Goal: Task Accomplishment & Management: Manage account settings

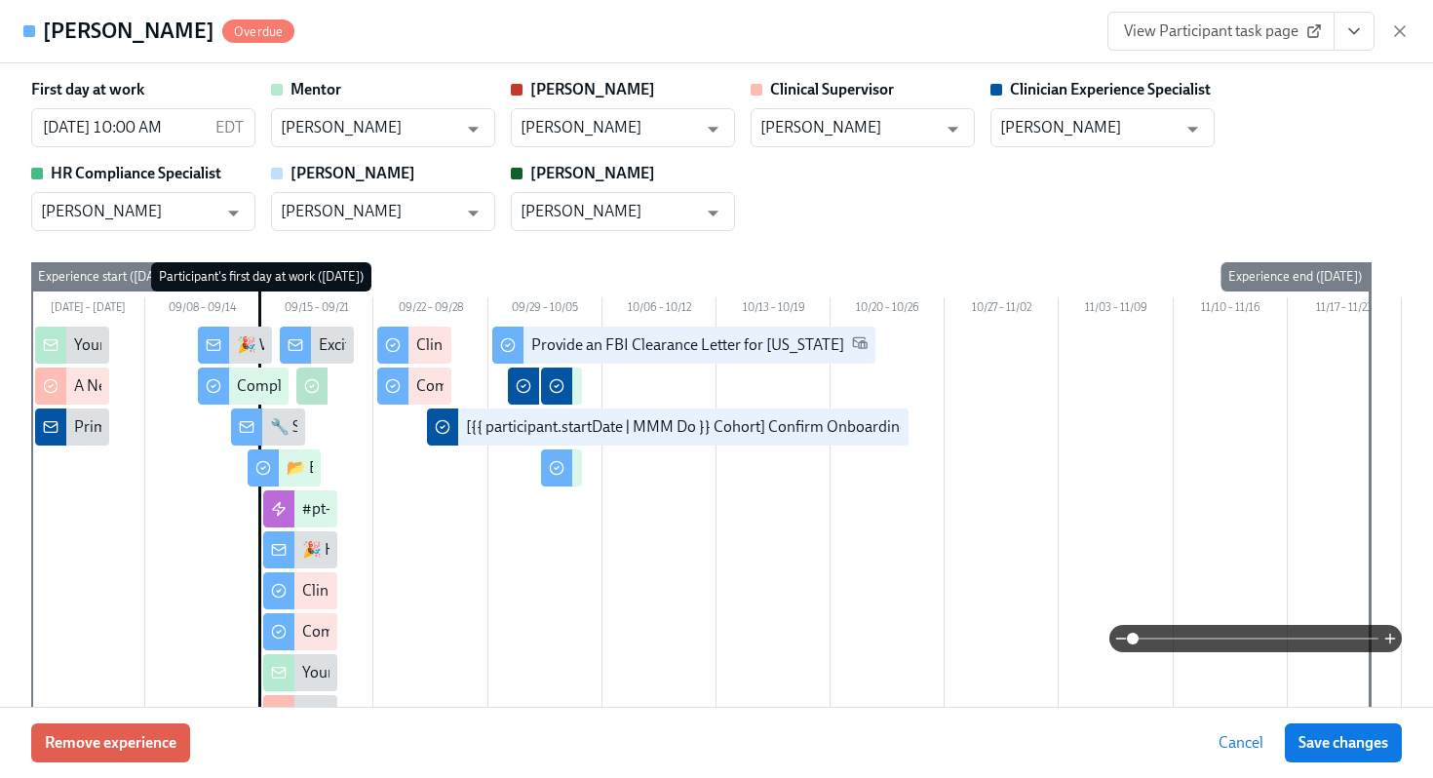
scroll to position [37, 0]
click at [1401, 29] on icon "button" at bounding box center [1400, 31] width 10 height 10
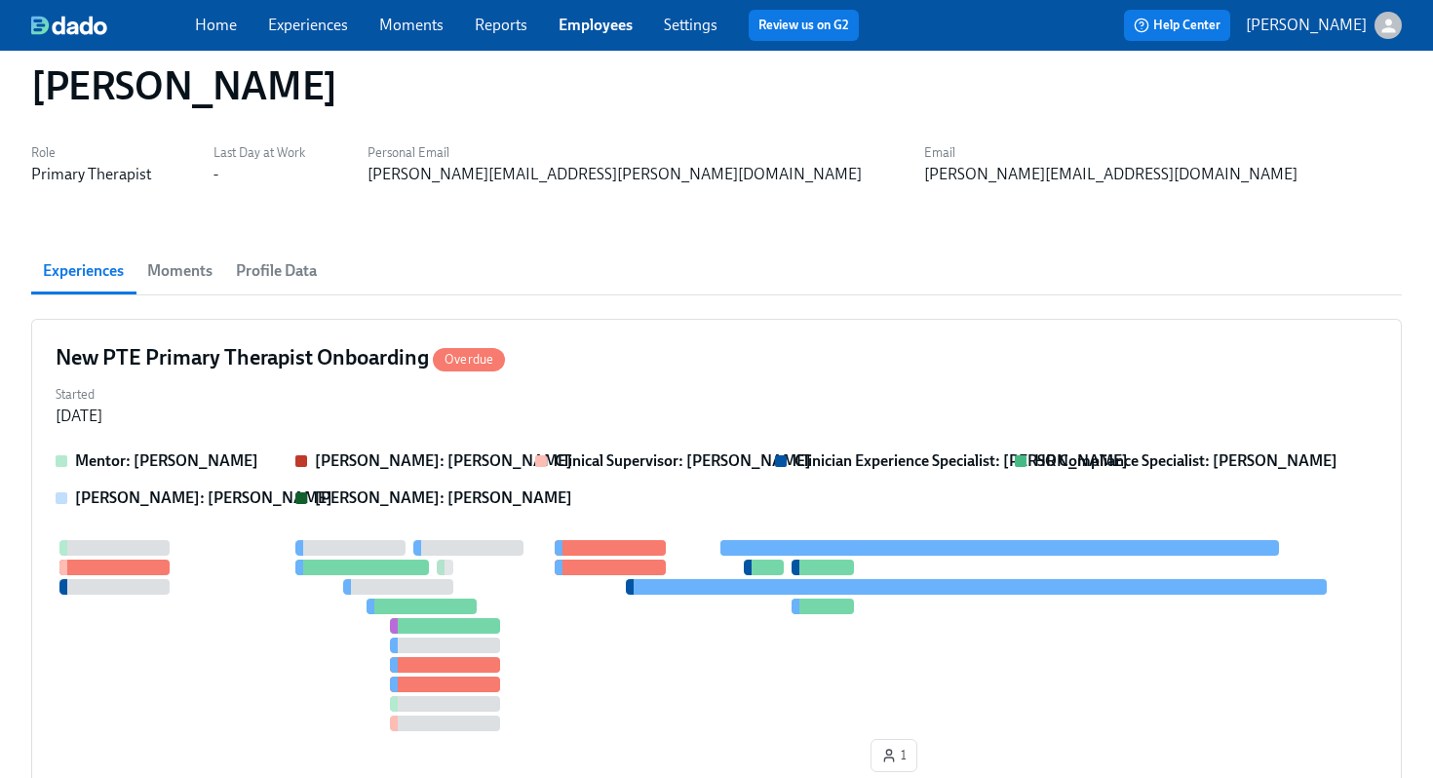
click at [584, 31] on link "Employees" at bounding box center [596, 25] width 74 height 19
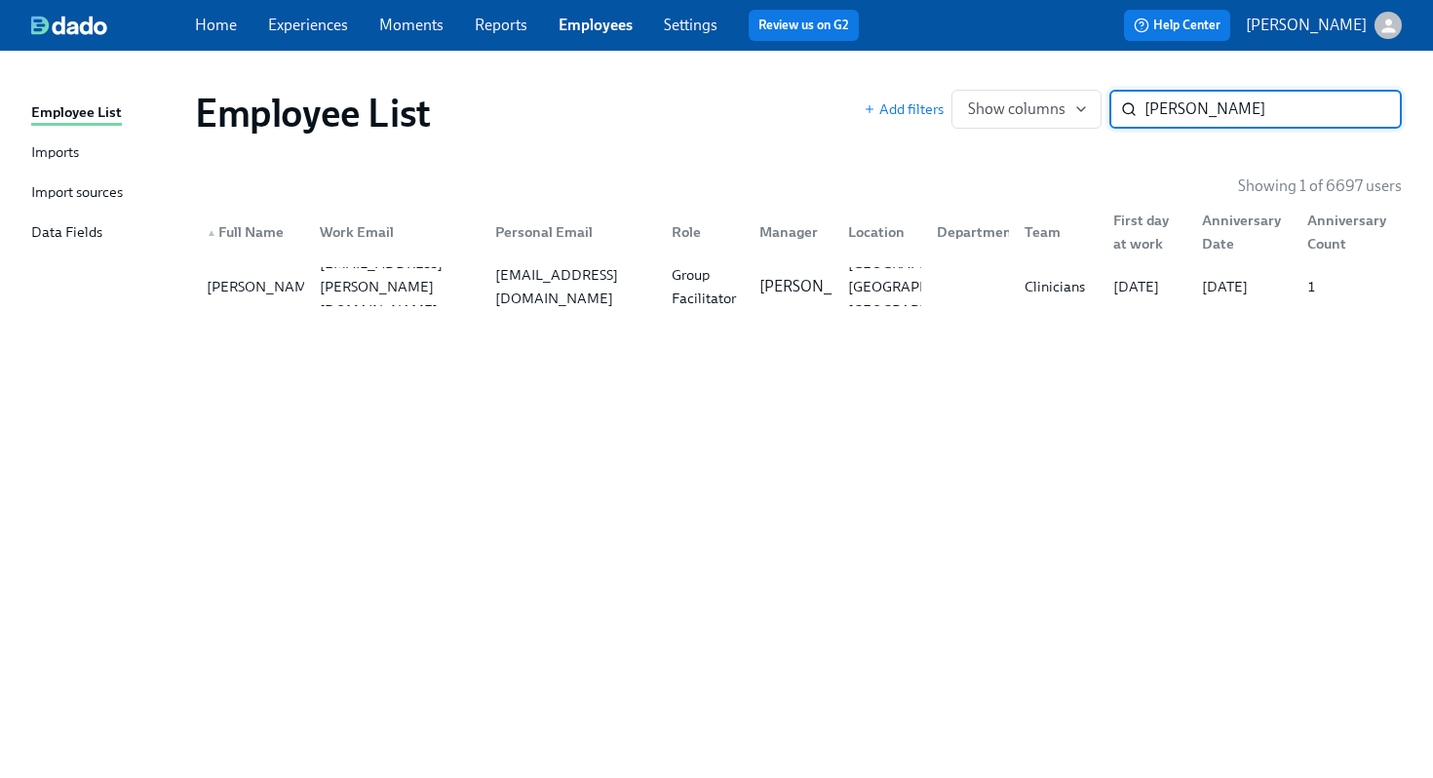
type input "[PERSON_NAME]"
click at [912, 253] on div "▲ Full Name Work Email Personal Email Role Manager Location Department Team Fir…" at bounding box center [798, 228] width 1207 height 62
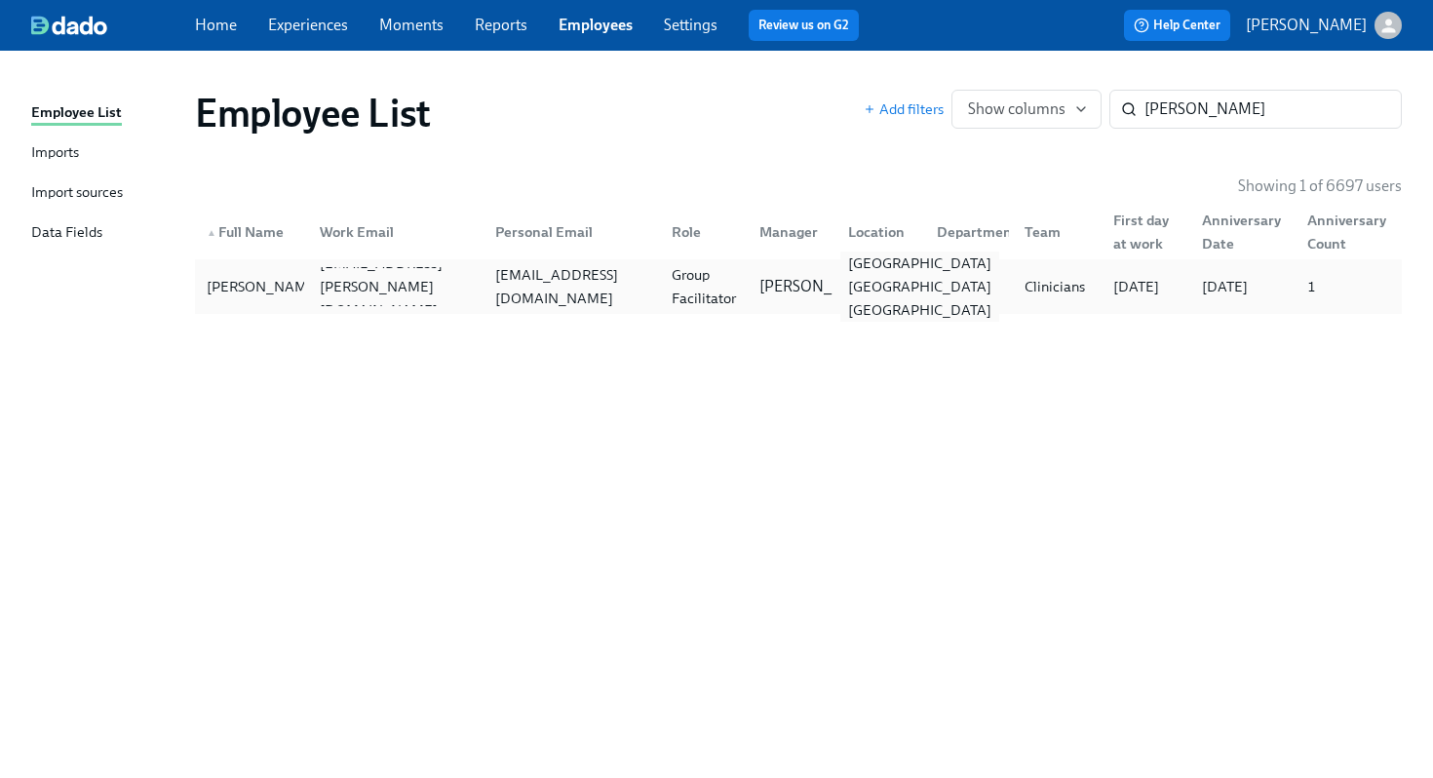
click at [841, 271] on div "[GEOGRAPHIC_DATA] [GEOGRAPHIC_DATA] [GEOGRAPHIC_DATA]" at bounding box center [919, 287] width 159 height 70
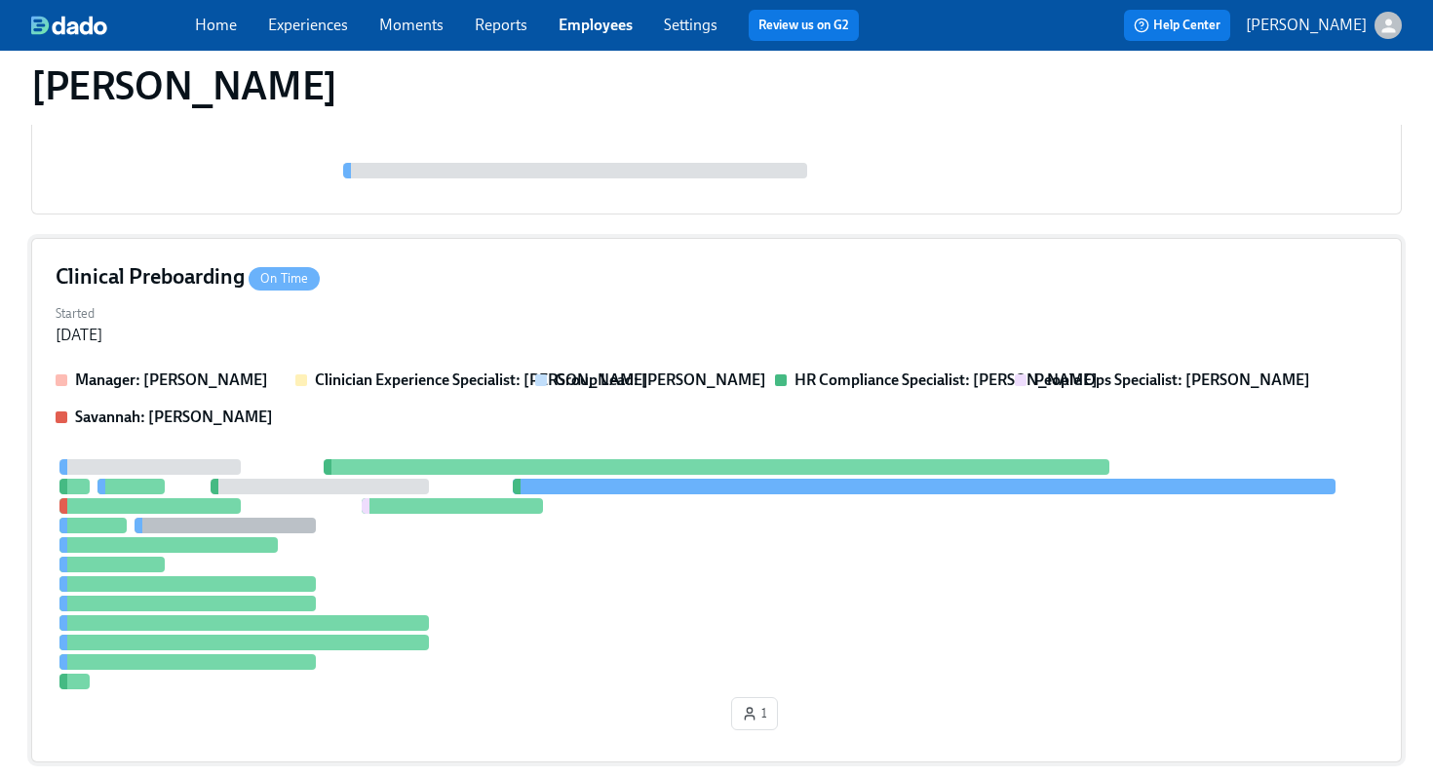
scroll to position [347, 0]
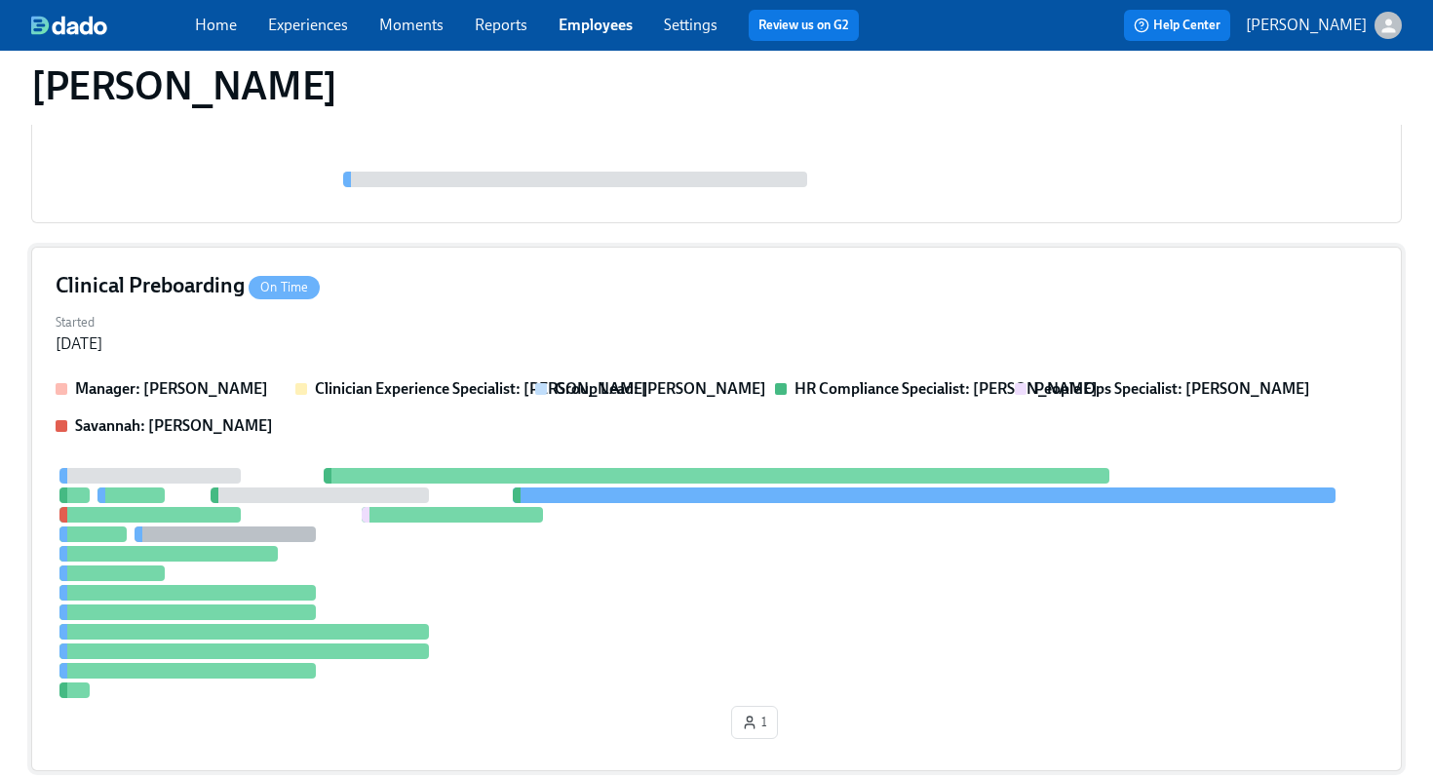
click at [665, 460] on div "Manager: [PERSON_NAME] Clinician Experience Specialist: [PERSON_NAME] Group Lea…" at bounding box center [717, 562] width 1322 height 369
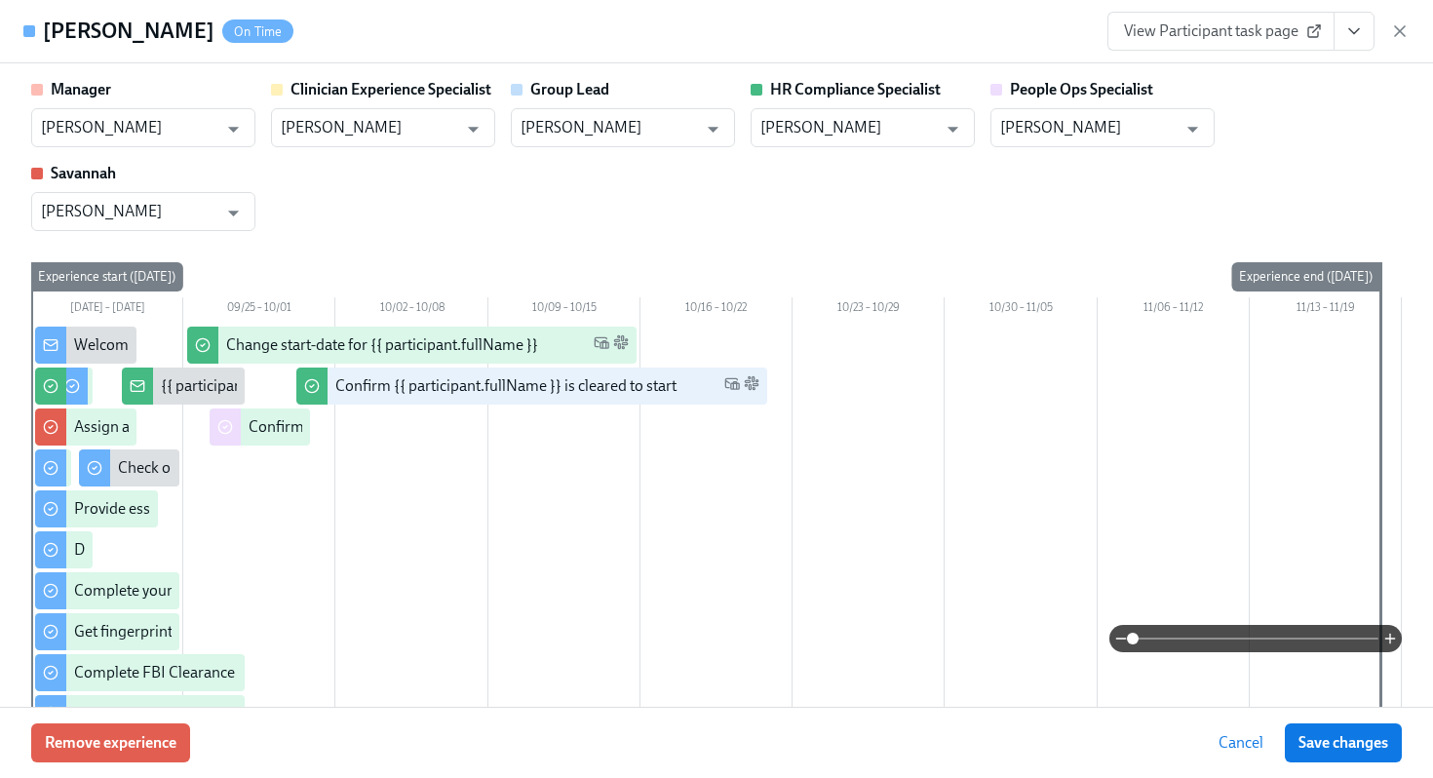
click at [1357, 38] on icon "View task page" at bounding box center [1355, 31] width 20 height 20
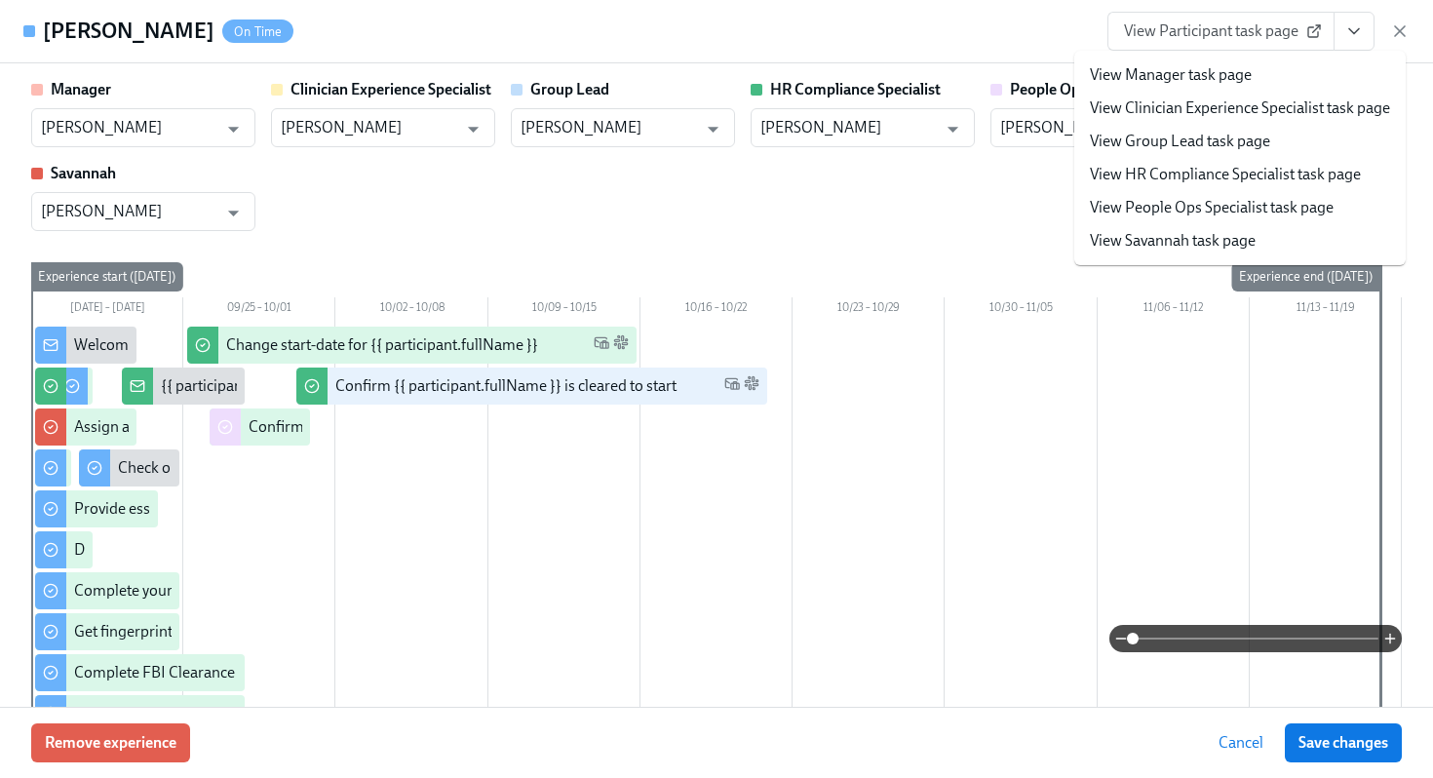
click at [1211, 176] on link "View HR Compliance Specialist task page" at bounding box center [1225, 174] width 271 height 21
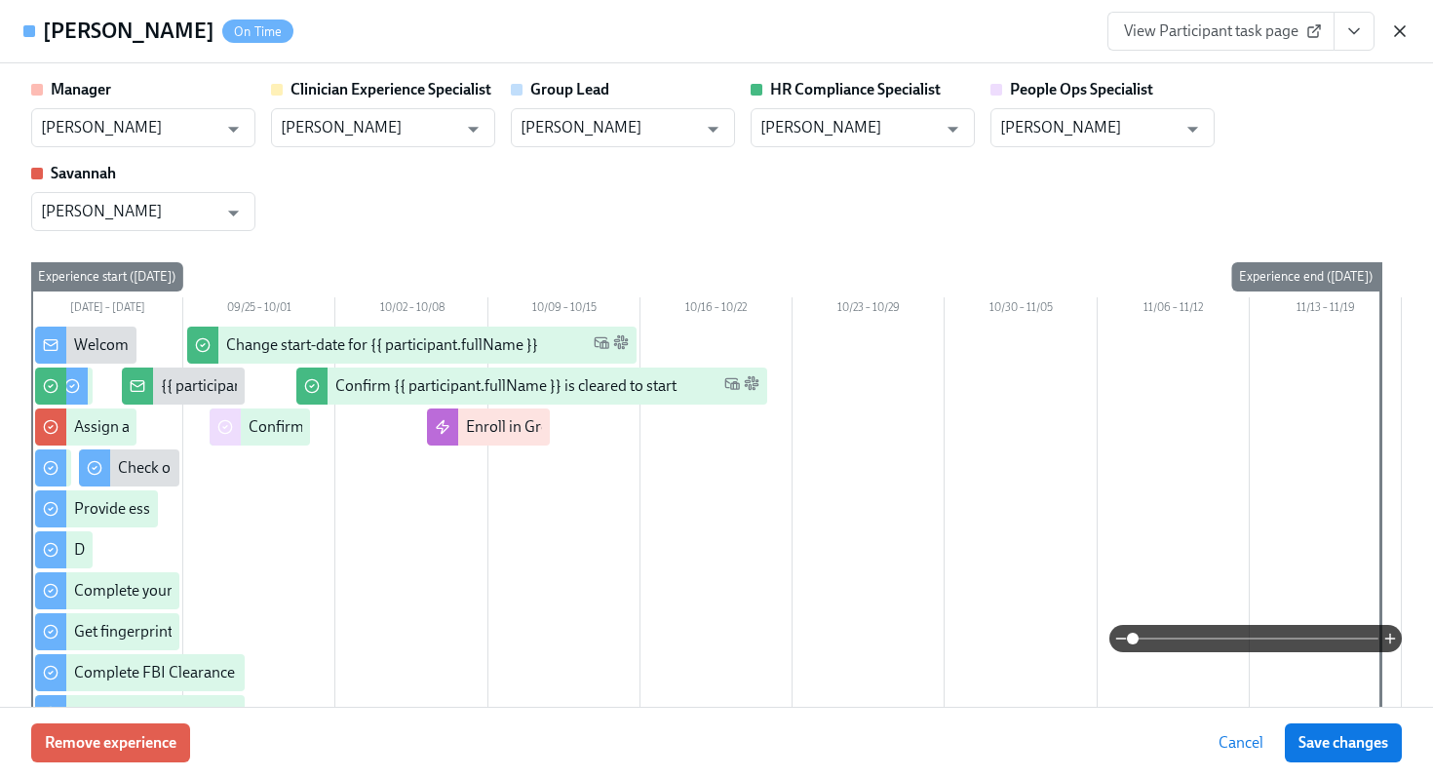
click at [1395, 22] on icon "button" at bounding box center [1400, 31] width 20 height 20
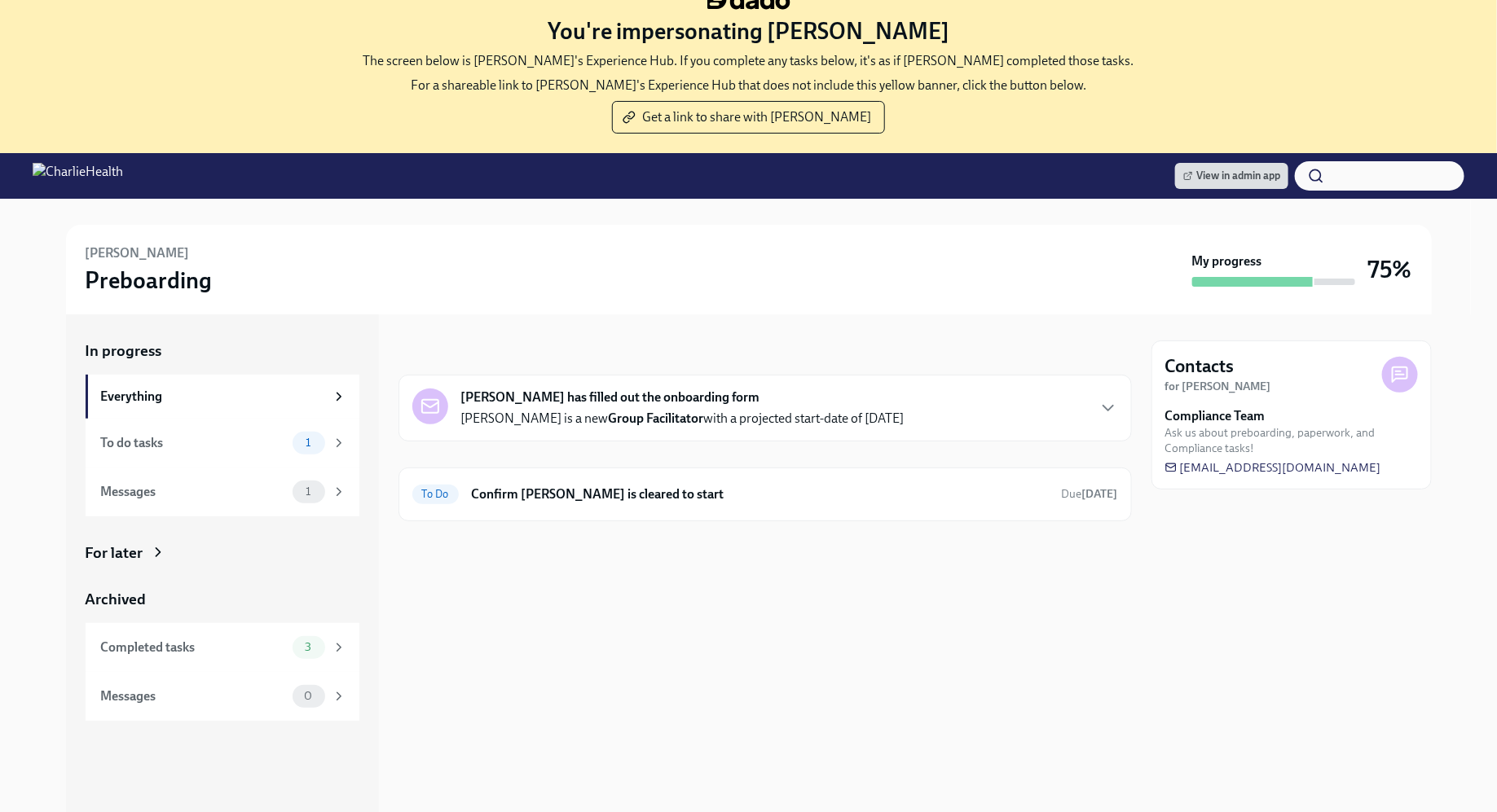
scroll to position [33, 0]
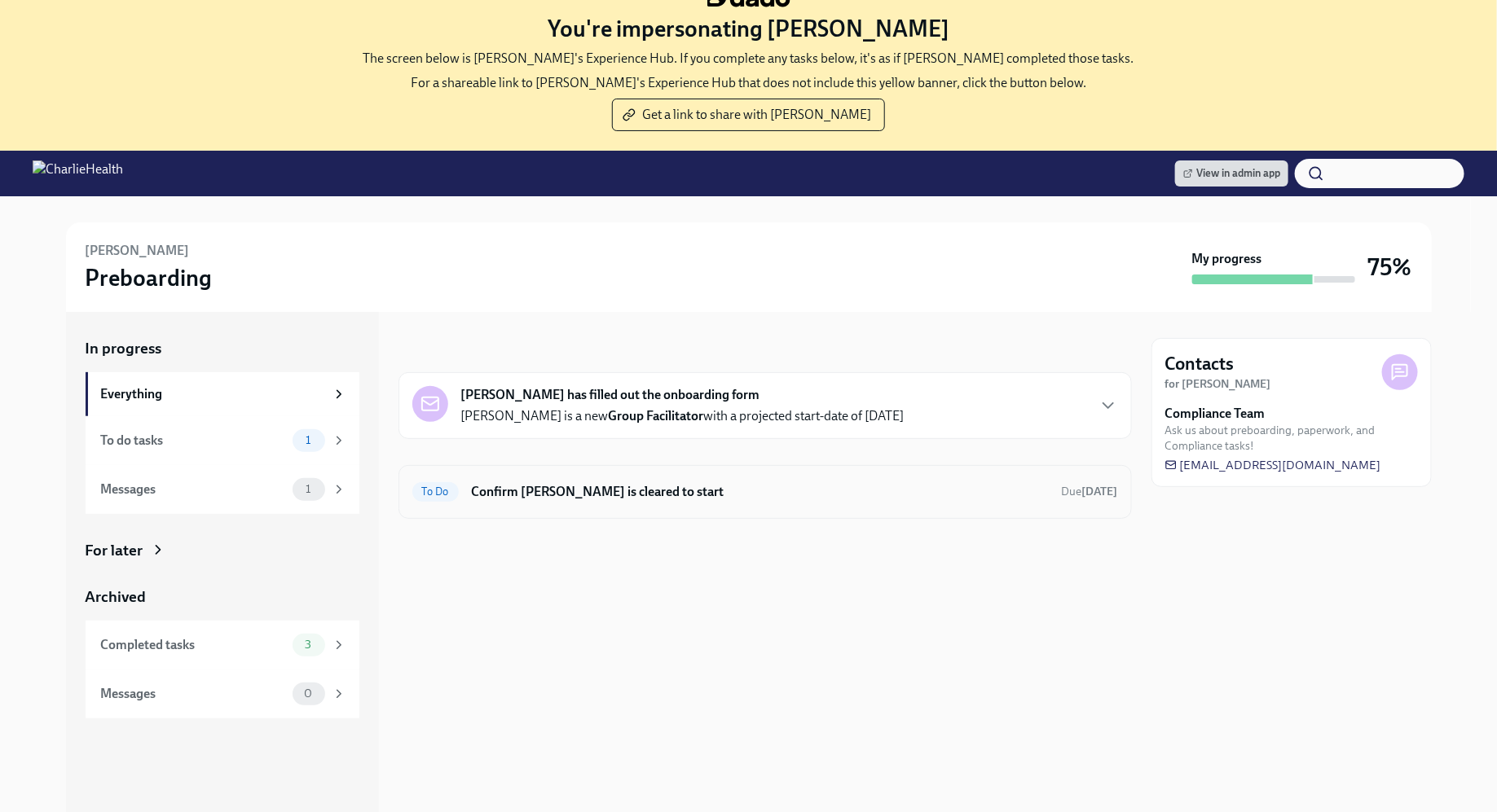
click at [690, 508] on div "To Do Confirm Madelyn Boerste is cleared to start Due Oct 22nd" at bounding box center [766, 492] width 734 height 53
click at [625, 483] on h6 "Confirm [PERSON_NAME] is cleared to start" at bounding box center [761, 491] width 577 height 18
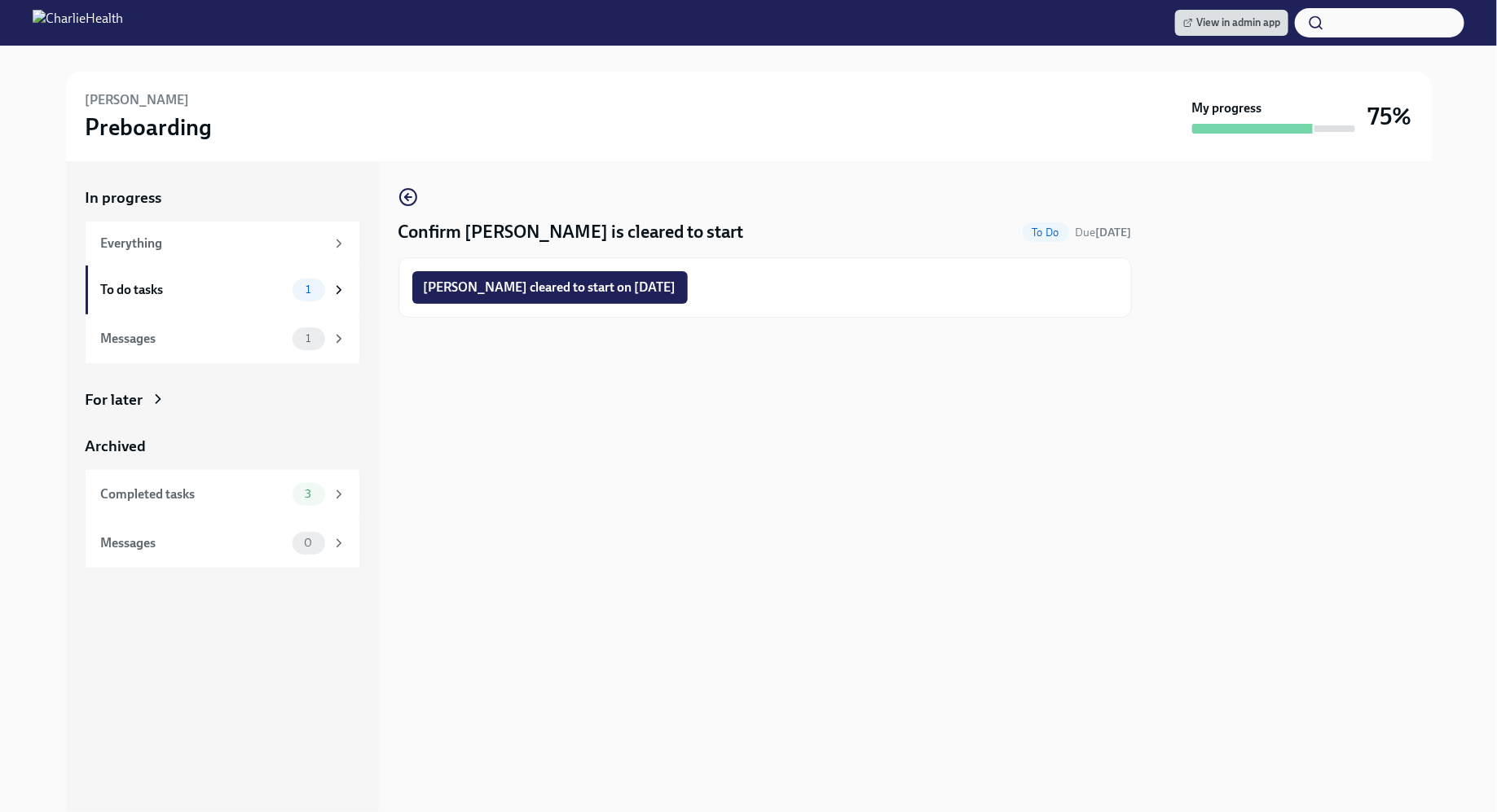
click at [889, 460] on div "Confirm Madelyn Boerste is cleared to start To Do Due Oct 22nd Madelyn Boerste …" at bounding box center [766, 486] width 734 height 651
click at [415, 197] on circle "button" at bounding box center [409, 197] width 17 height 17
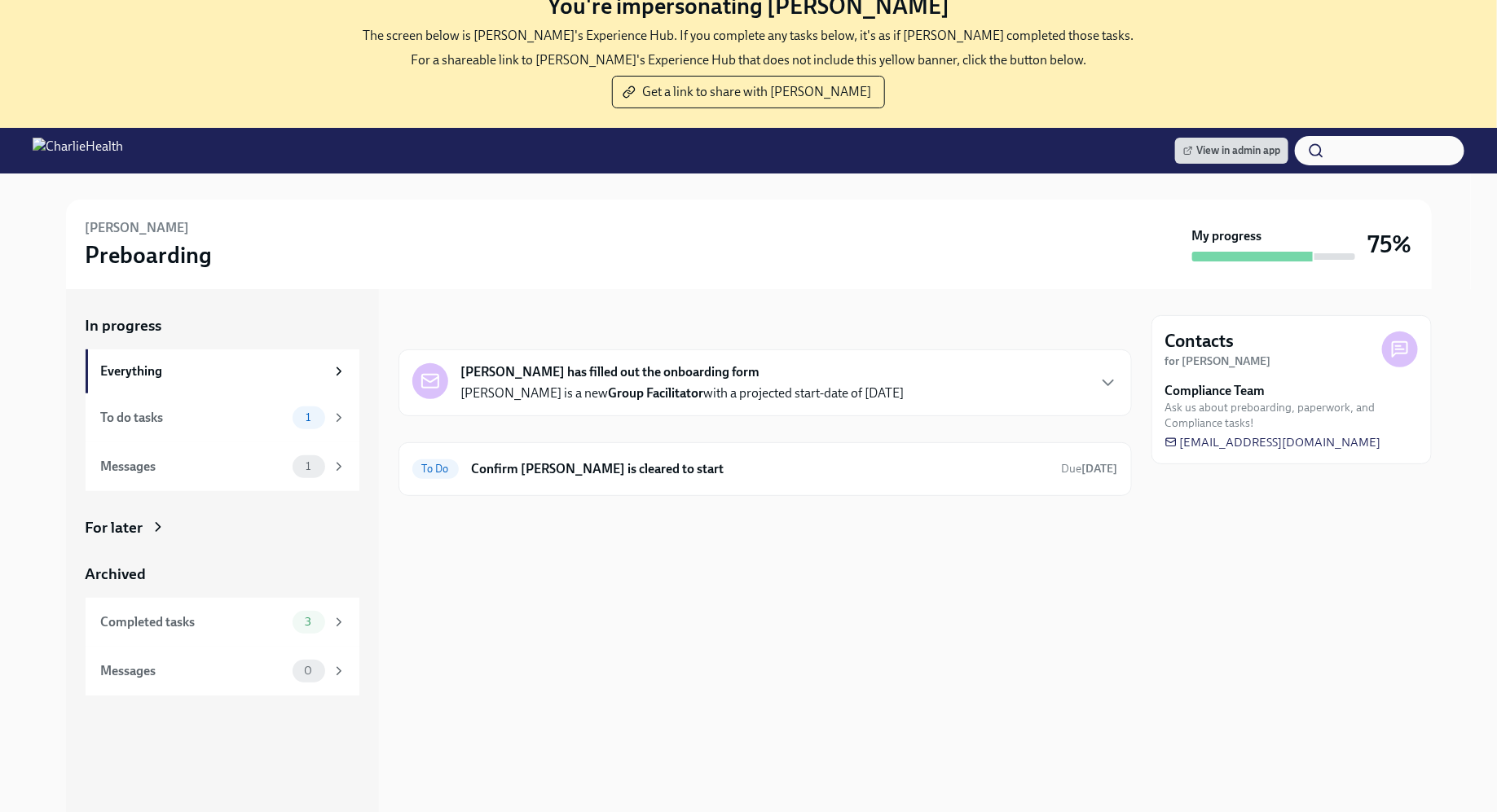
scroll to position [58, 0]
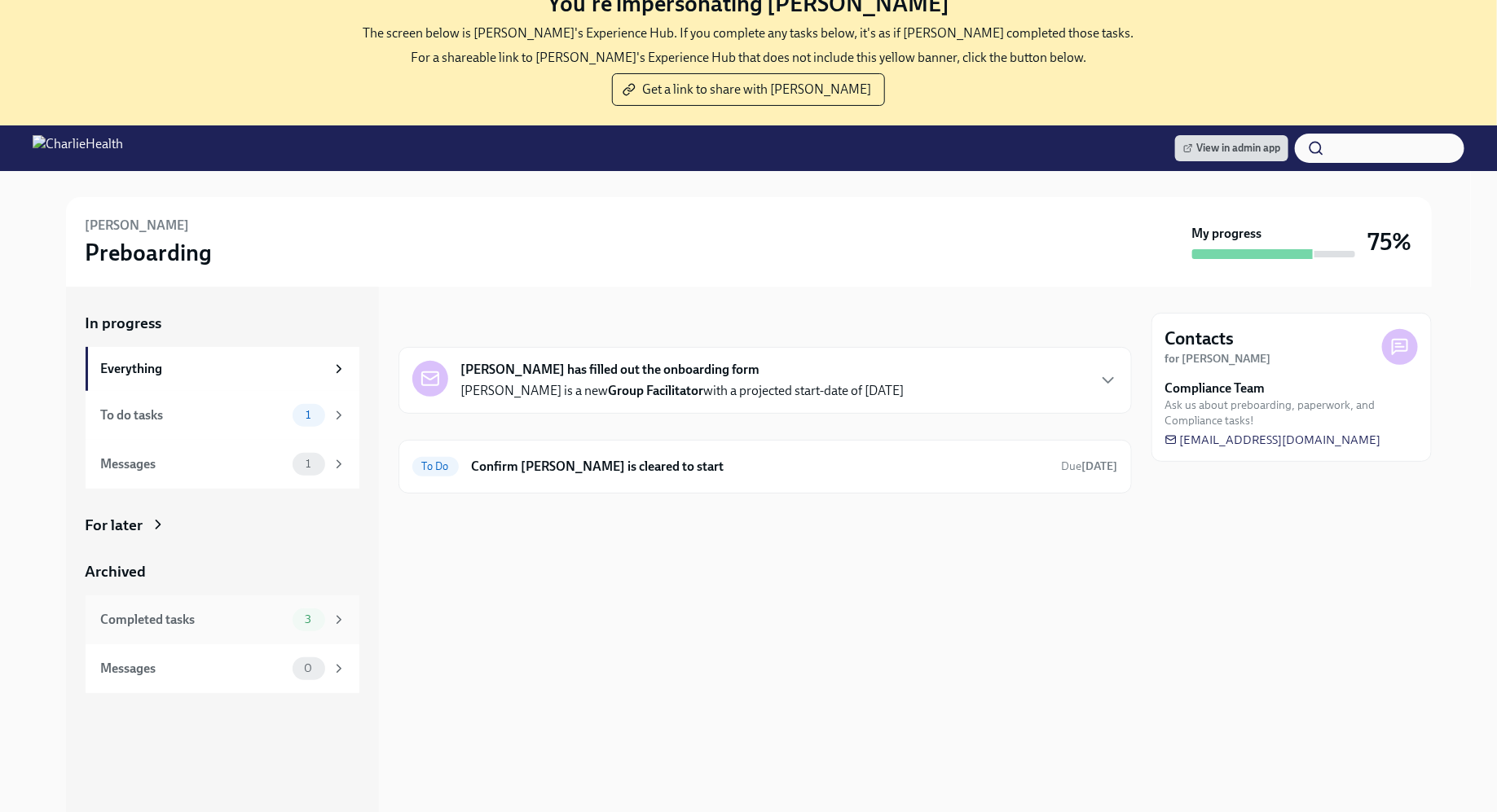
click at [269, 626] on div "Completed tasks" at bounding box center [193, 619] width 185 height 18
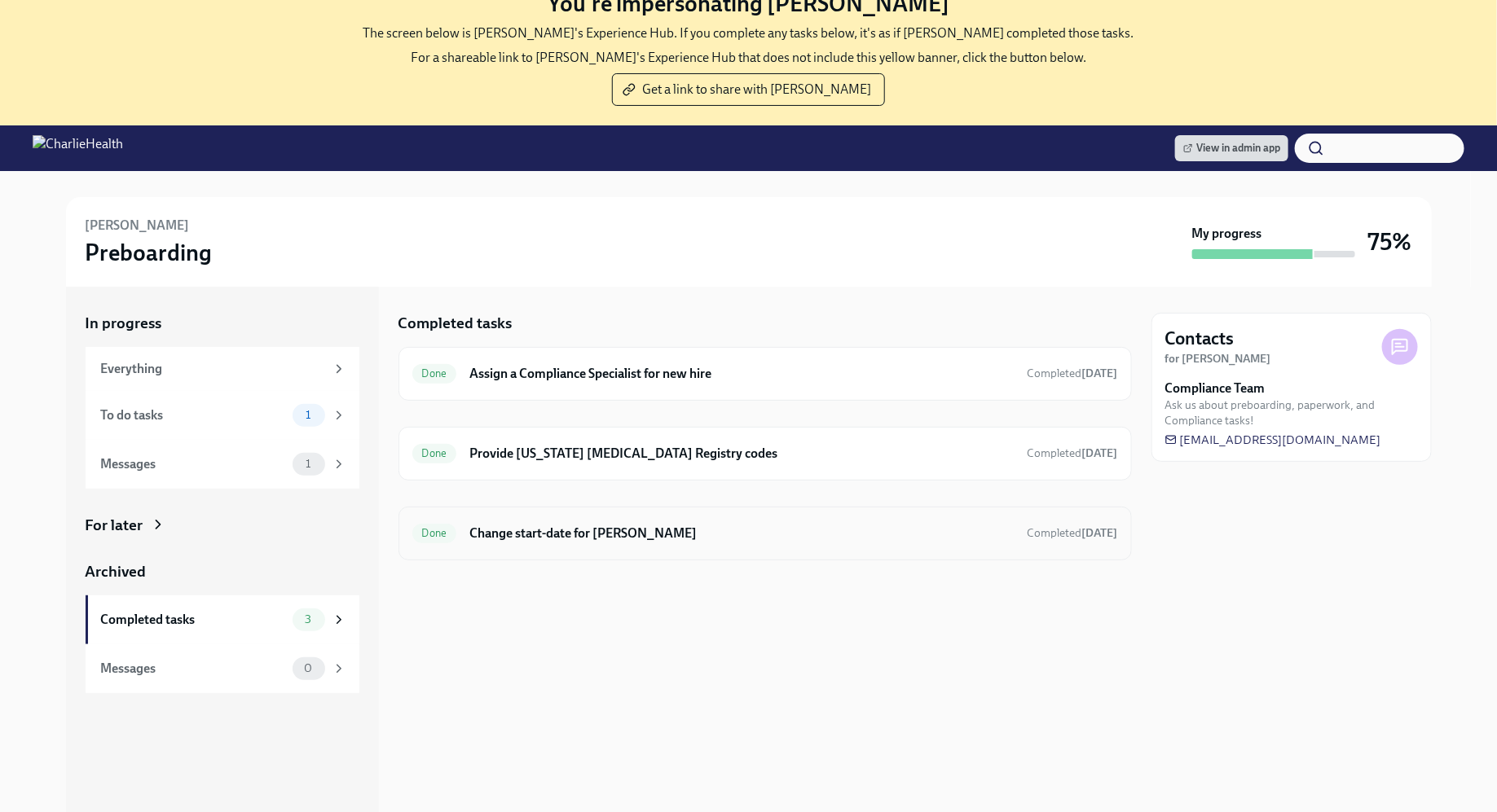
click at [569, 535] on h6 "Change start-date for [PERSON_NAME]" at bounding box center [741, 533] width 544 height 18
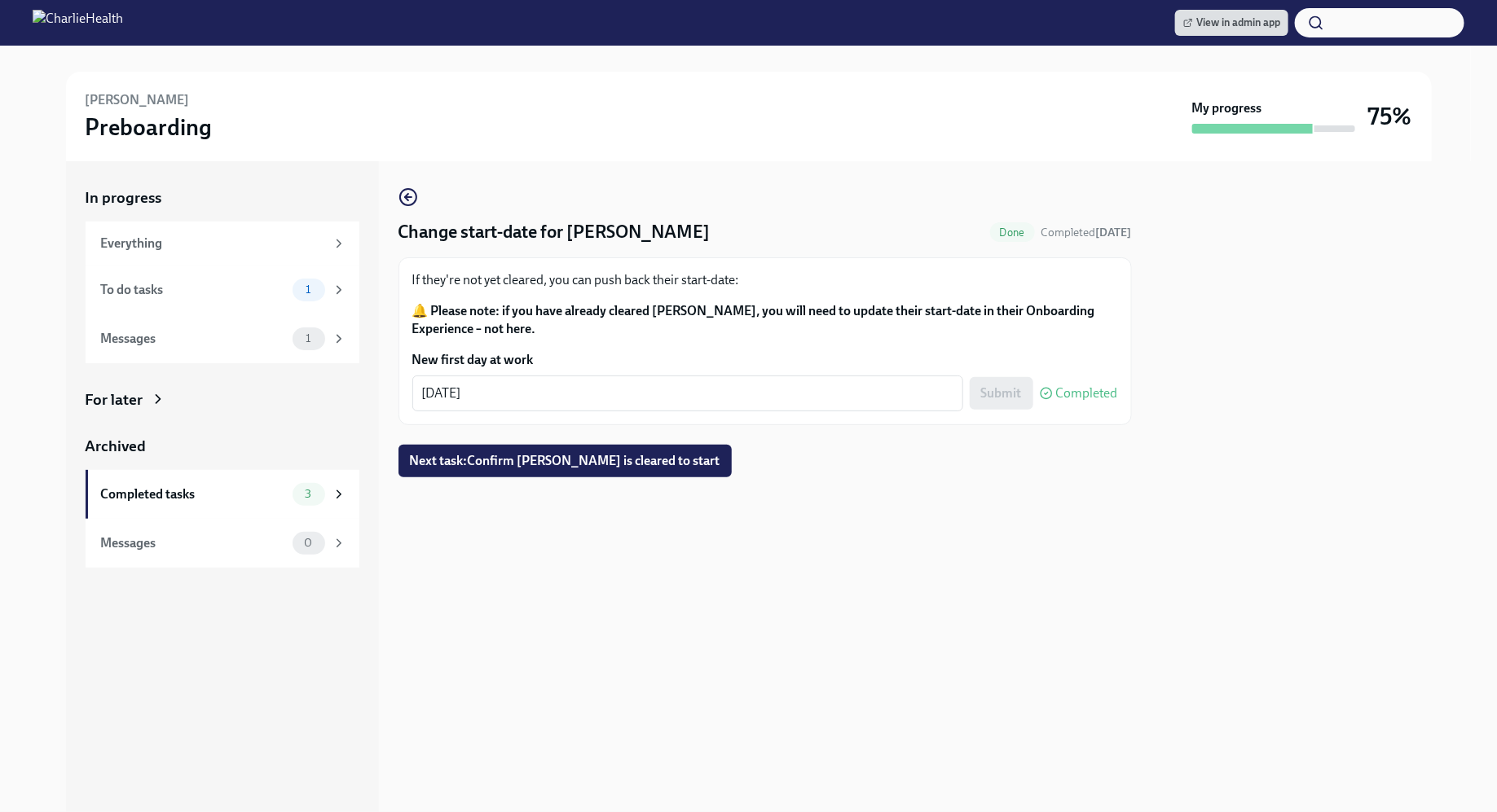
click at [733, 413] on div "If they're not yet cleared, you can push back their start-date: 🔔 Please note: …" at bounding box center [766, 341] width 734 height 168
click at [694, 395] on textarea "10/07/2025" at bounding box center [688, 393] width 532 height 19
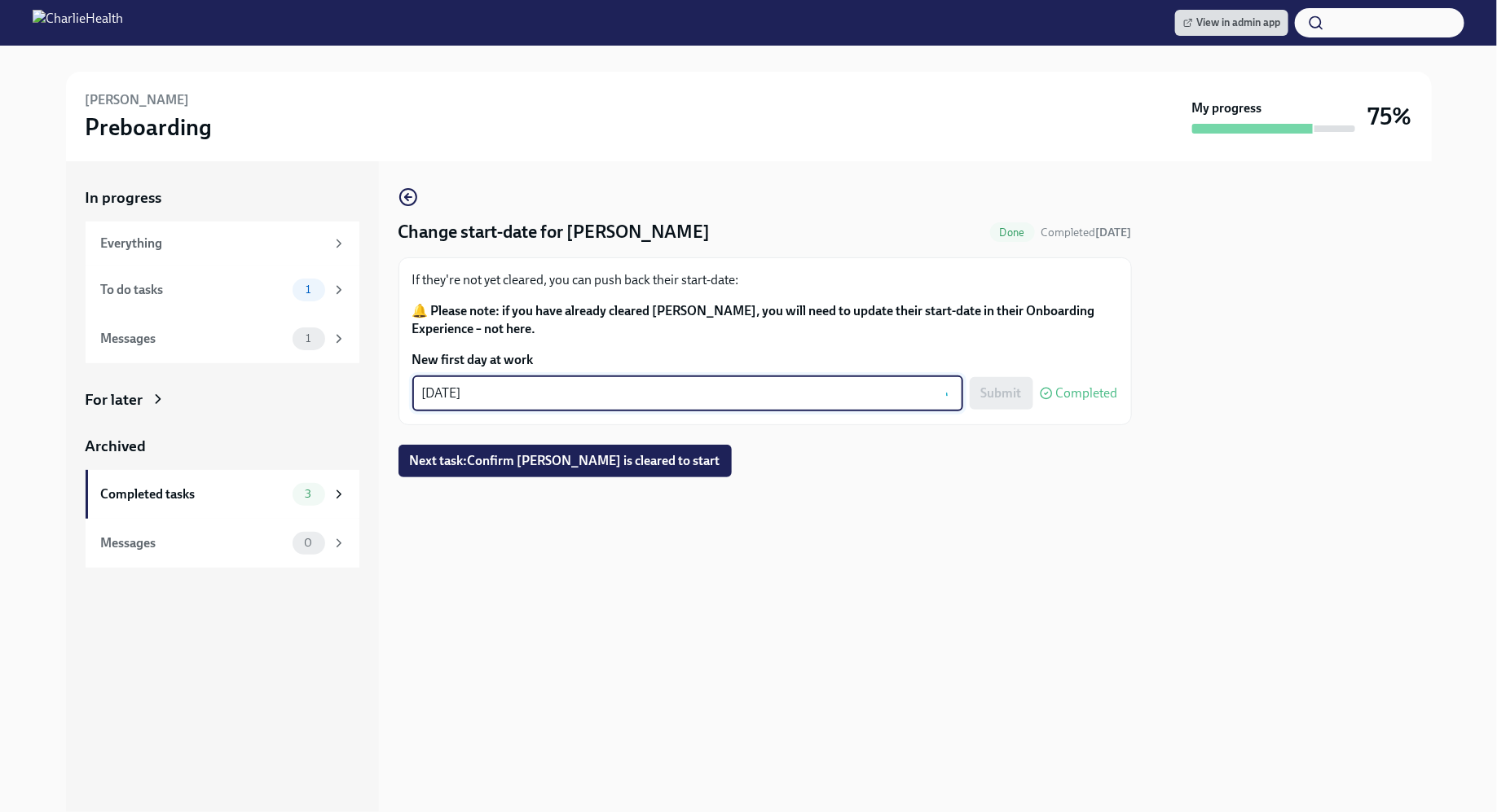
click at [995, 394] on div "Submit Completed" at bounding box center [1043, 393] width 148 height 33
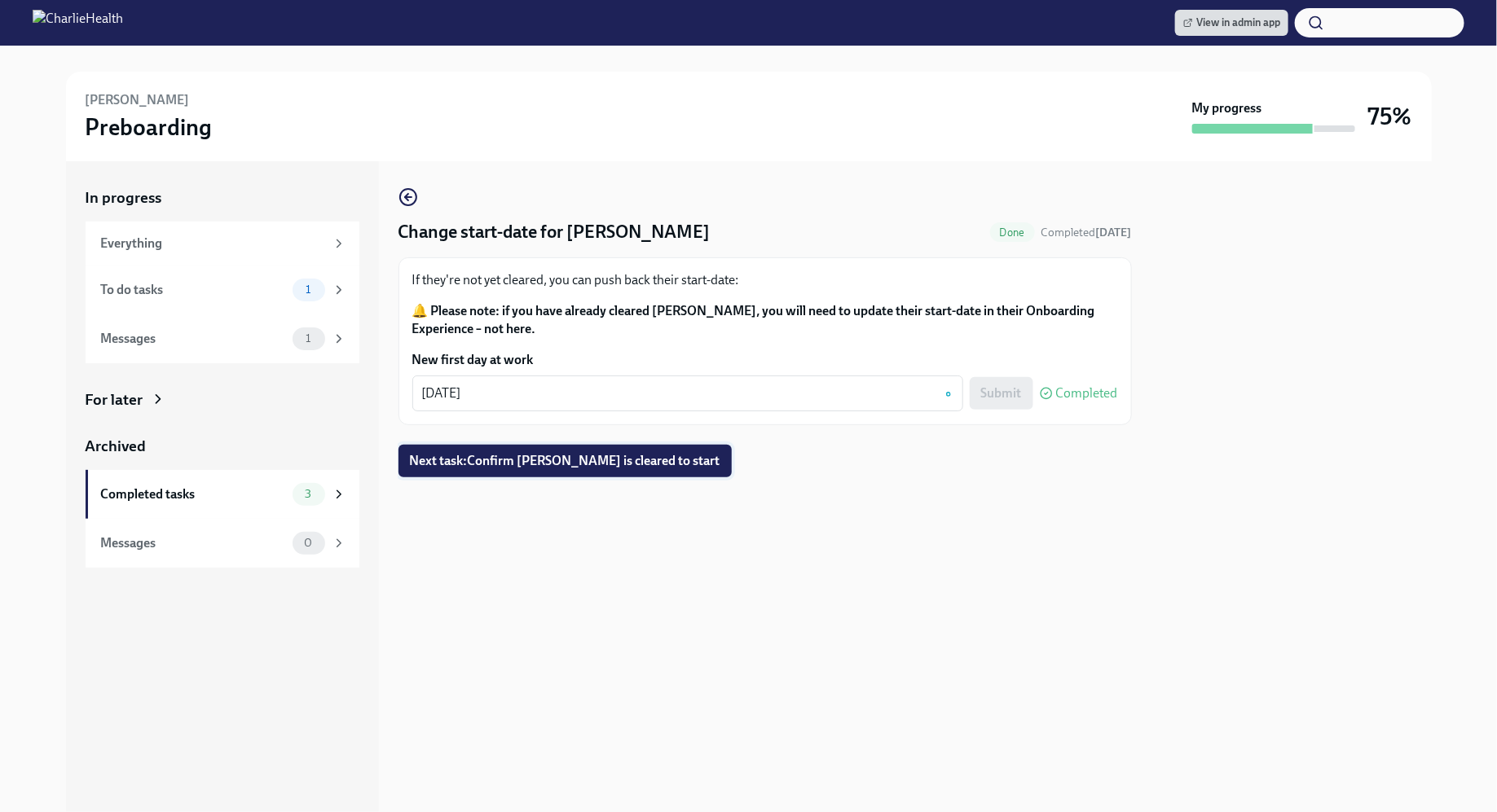
click at [574, 473] on button "Next task : Confirm Madelyn Boerste is cleared to start" at bounding box center [565, 460] width 334 height 33
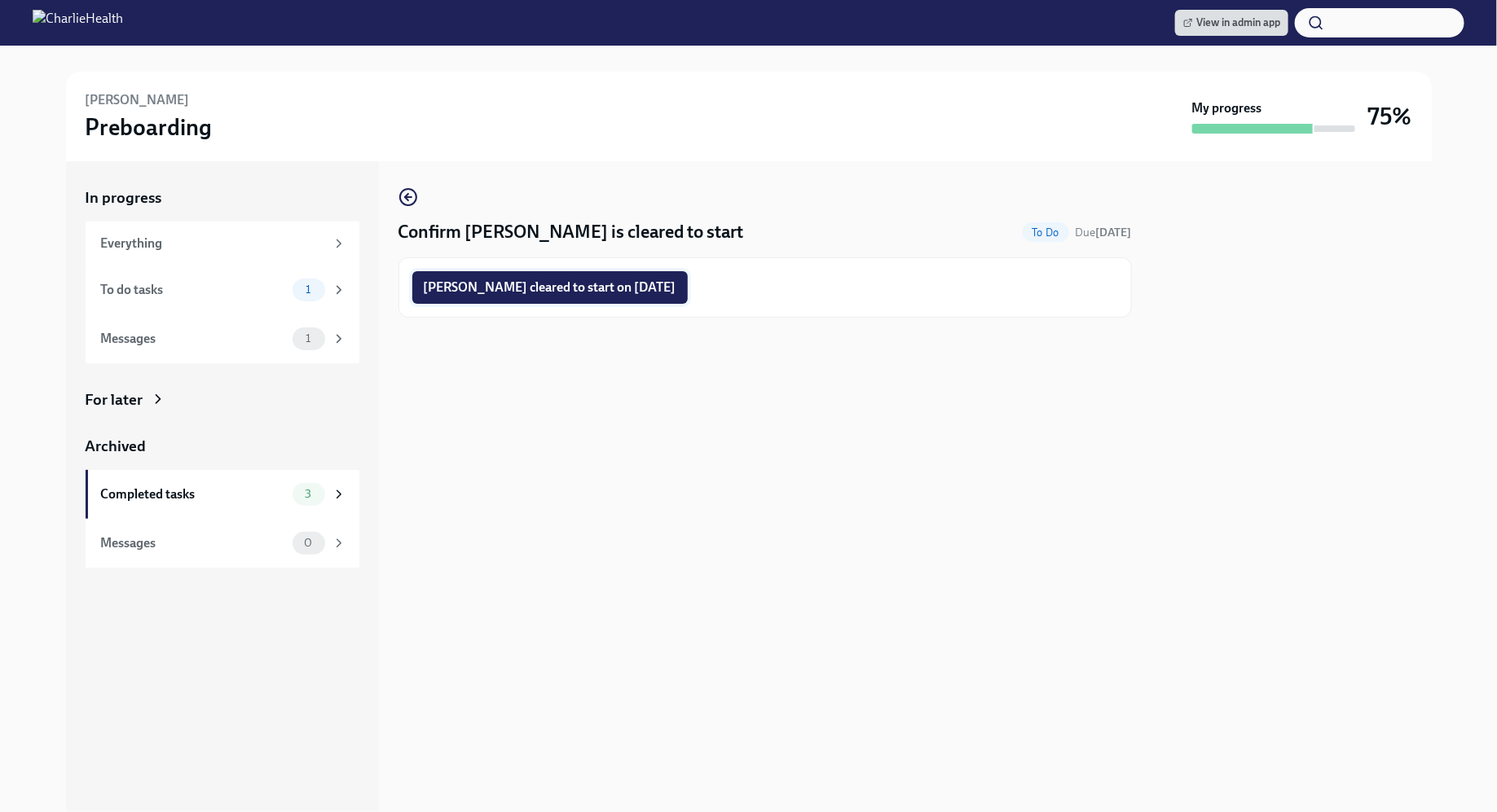
click at [562, 290] on span "Madelyn Boerste cleared to start on 10/06/2025" at bounding box center [550, 287] width 252 height 17
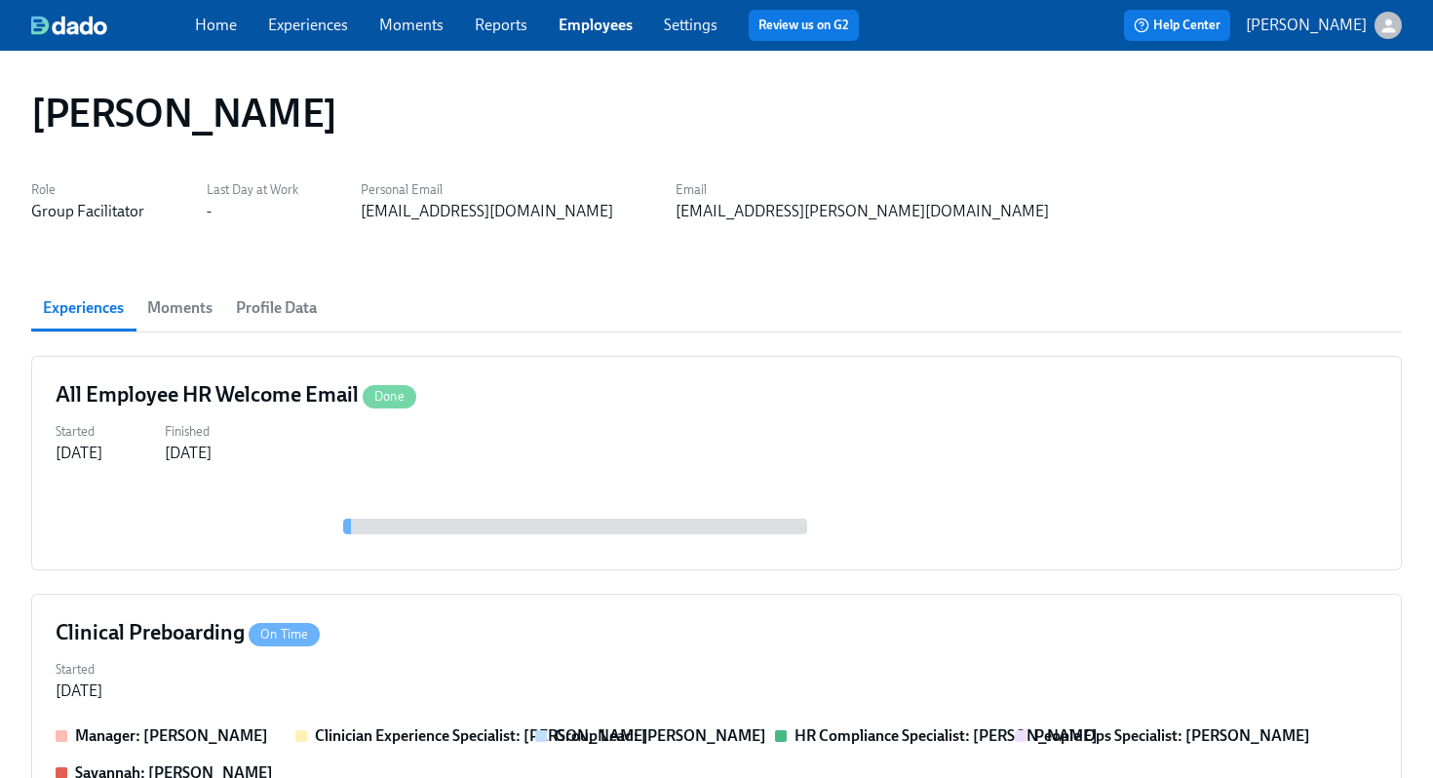
scroll to position [473, 0]
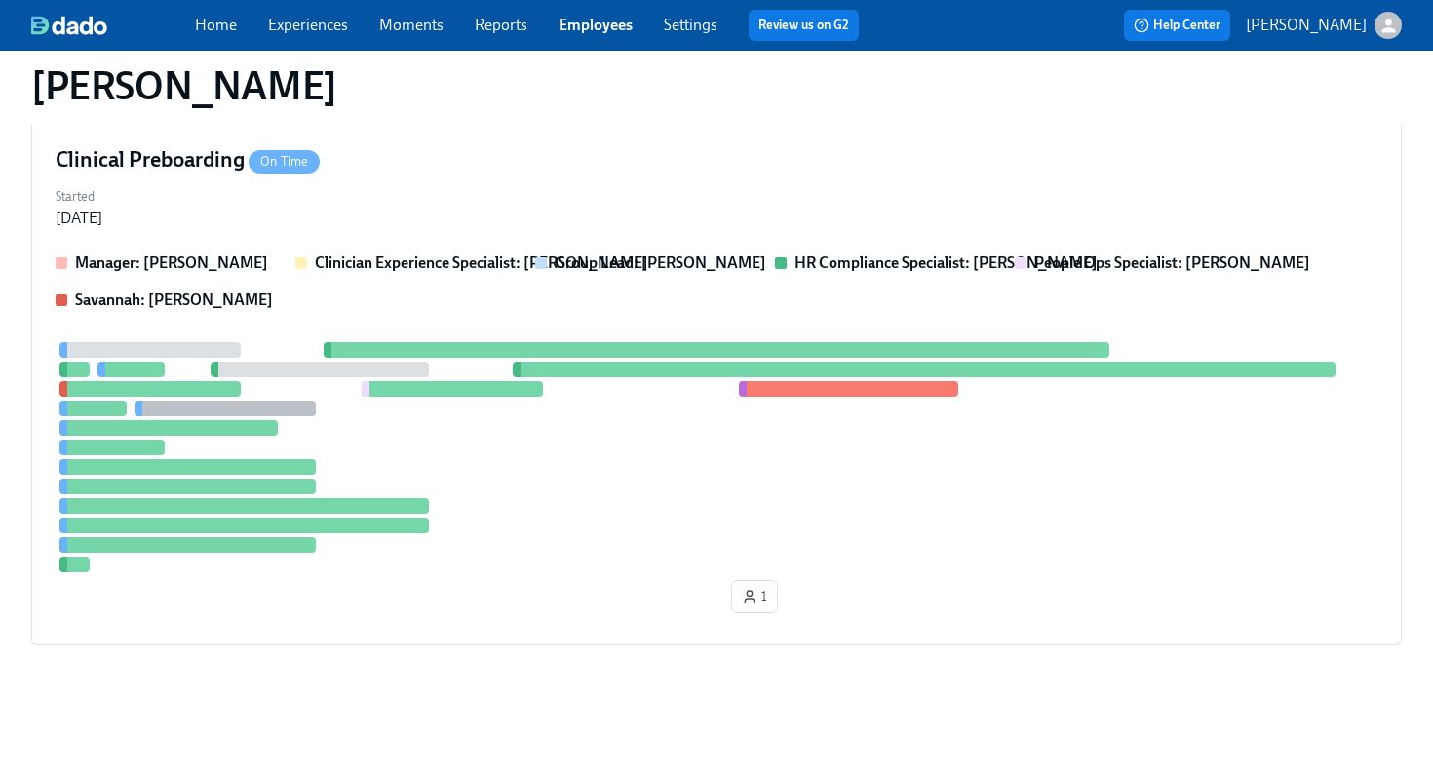
click at [723, 231] on div "Clinical Preboarding On Time Started Sep 18, 2025 Manager: Aime Kunes Clinician…" at bounding box center [716, 383] width 1371 height 525
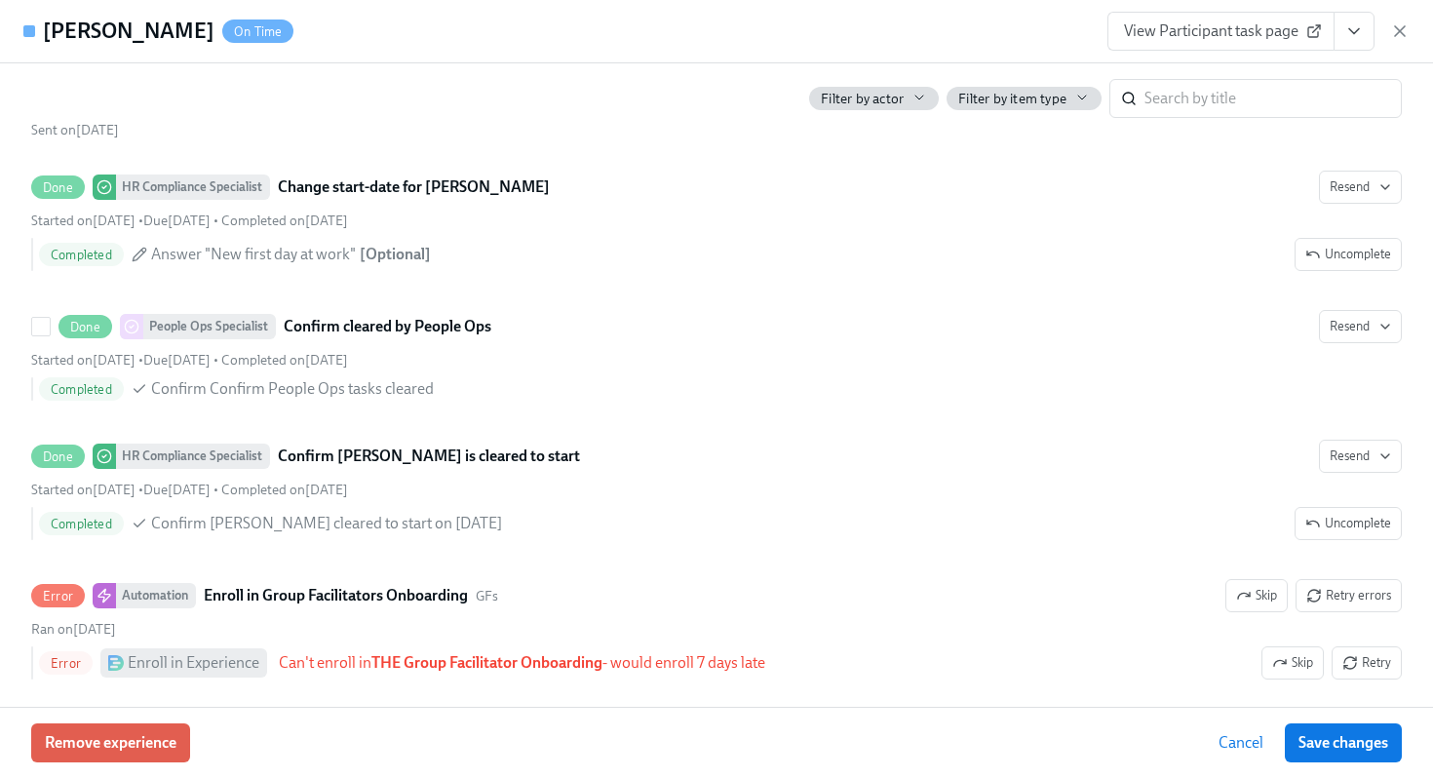
scroll to position [3658, 0]
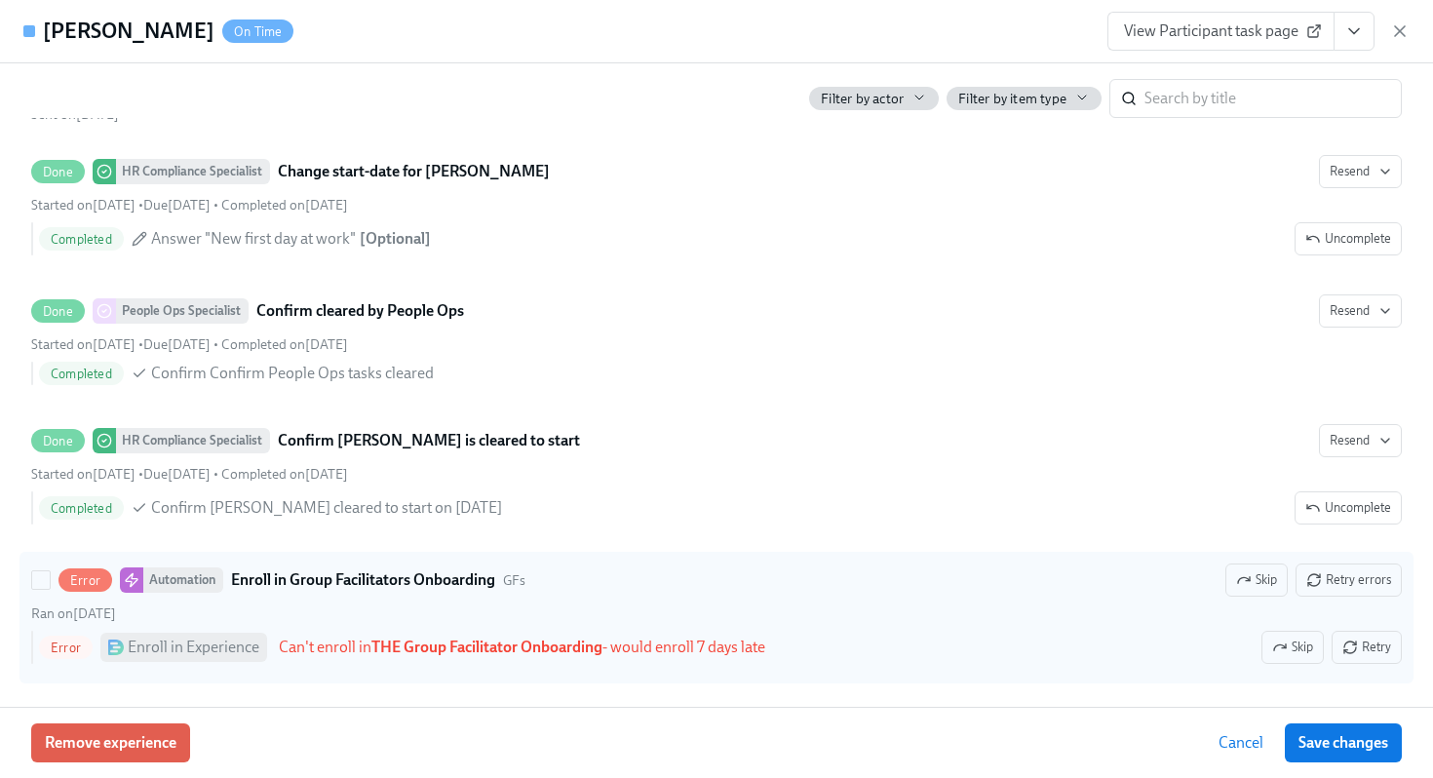
click at [794, 607] on div "Ran on October 6th" at bounding box center [716, 614] width 1371 height 19
click at [50, 589] on input "Error Automation Enroll in Group Facilitators Onboarding GFs Skip Retry errors …" at bounding box center [41, 580] width 18 height 18
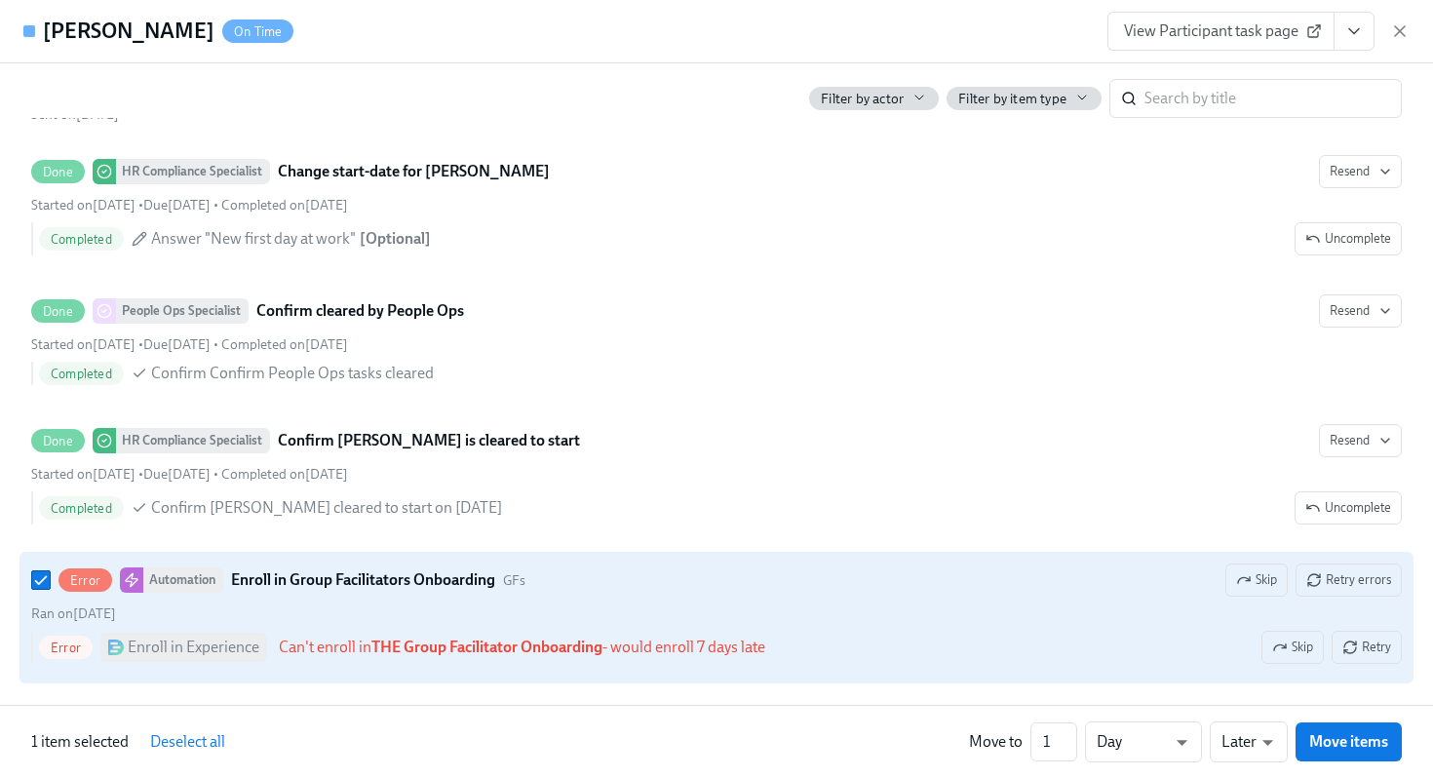
click at [794, 607] on div "Ran on October 6th" at bounding box center [716, 614] width 1371 height 19
click at [50, 589] on input "Error Automation Enroll in Group Facilitators Onboarding GFs Skip Retry errors …" at bounding box center [41, 580] width 18 height 18
checkbox input "false"
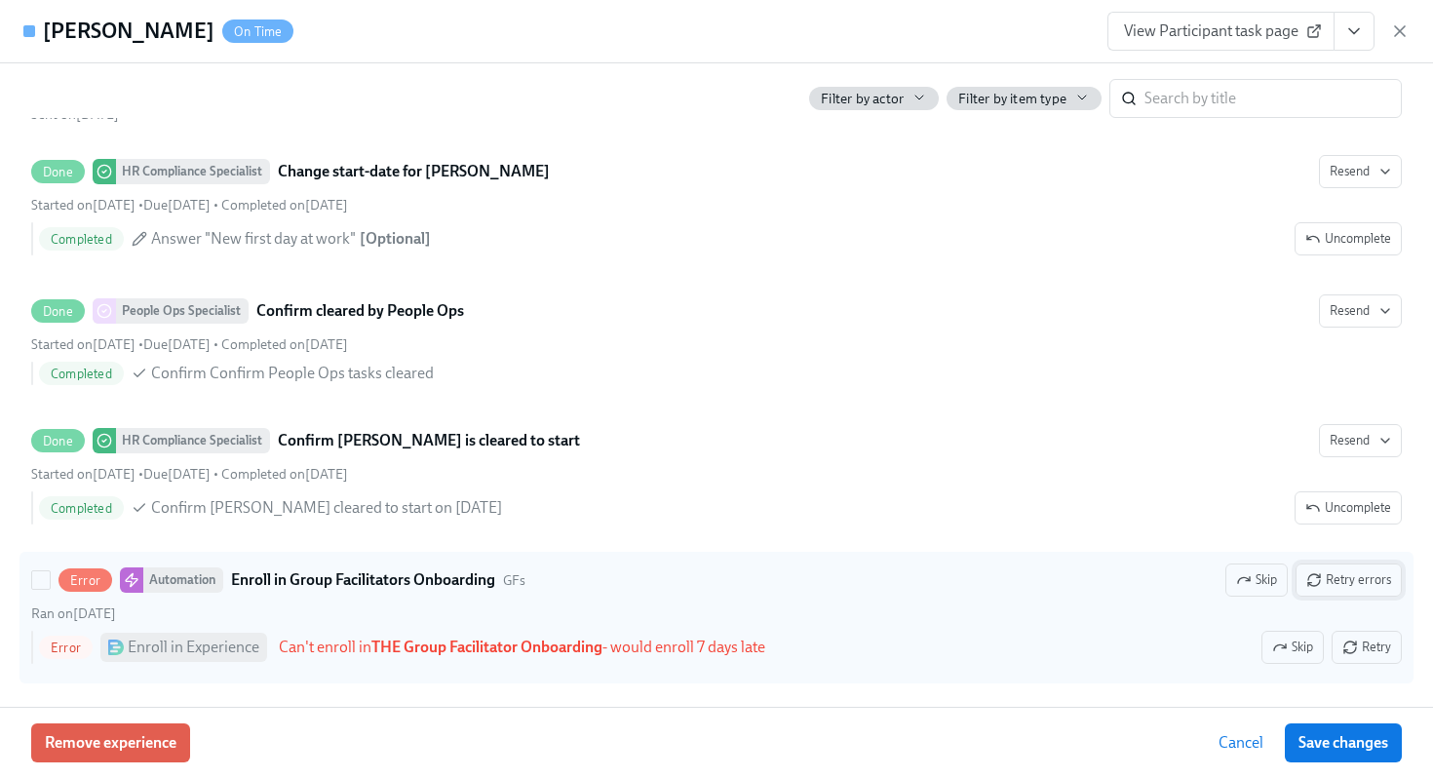
click at [1332, 575] on span "Retry errors" at bounding box center [1349, 580] width 85 height 20
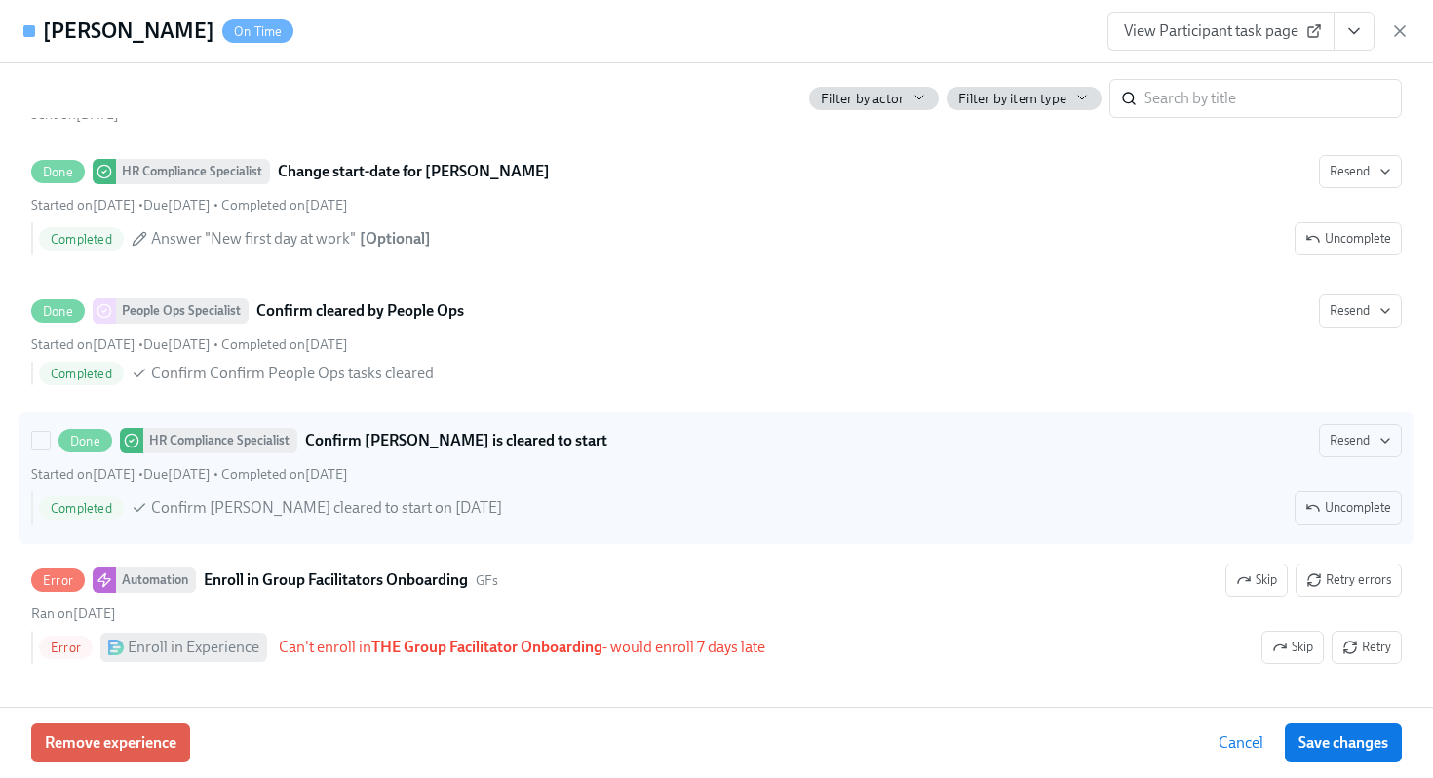
click at [906, 485] on div "Done HR Compliance Specialist Confirm Madelyn Boerste is cleared to start Resen…" at bounding box center [716, 478] width 1371 height 108
click at [50, 449] on input "Done HR Compliance Specialist Confirm Madelyn Boerste is cleared to start Resen…" at bounding box center [41, 441] width 18 height 18
checkbox input "true"
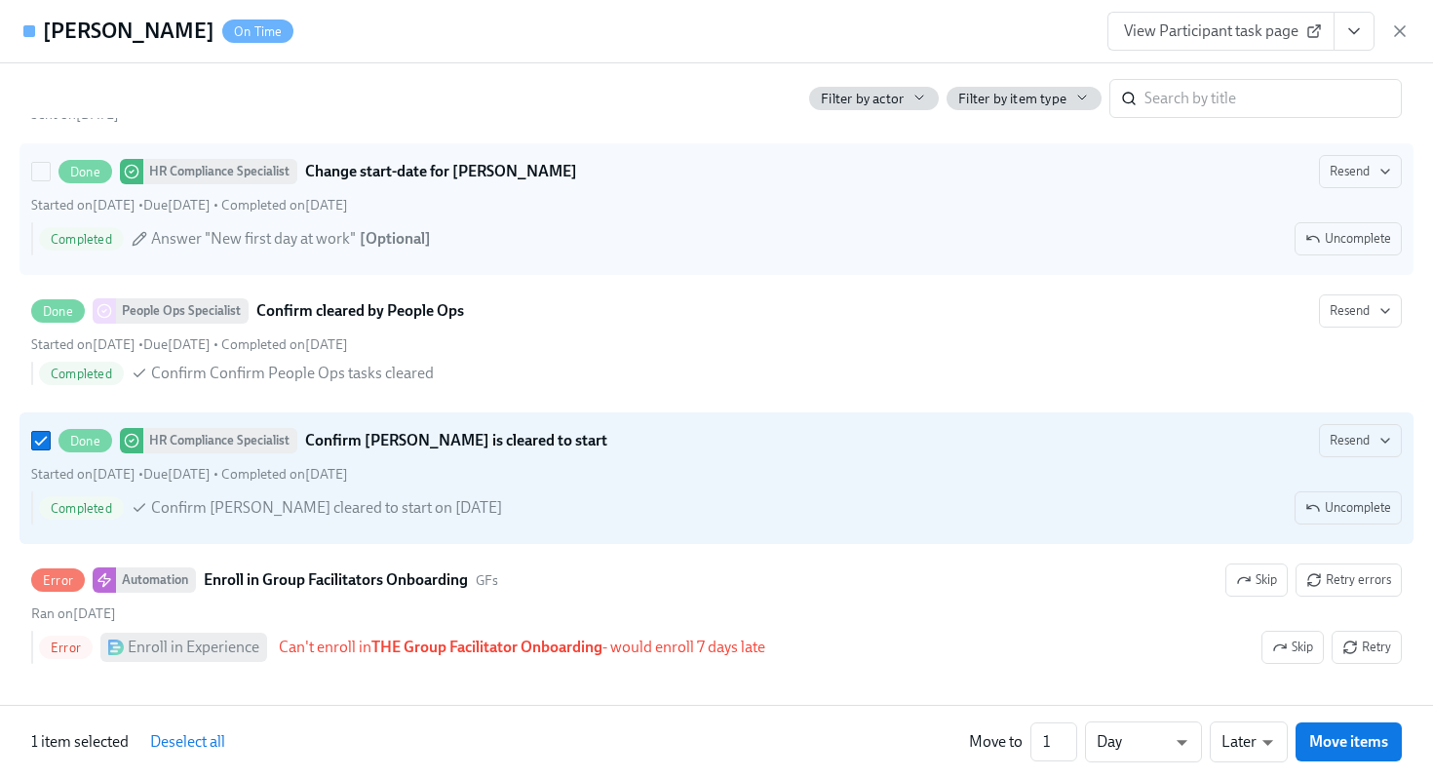
click at [737, 227] on div "Completed Answer "New first day at work" [ Optional ] Uncomplete" at bounding box center [720, 238] width 1363 height 33
click at [50, 180] on input "Done HR Compliance Specialist Change start-date for Madelyn Boerste Resend Star…" at bounding box center [41, 172] width 18 height 18
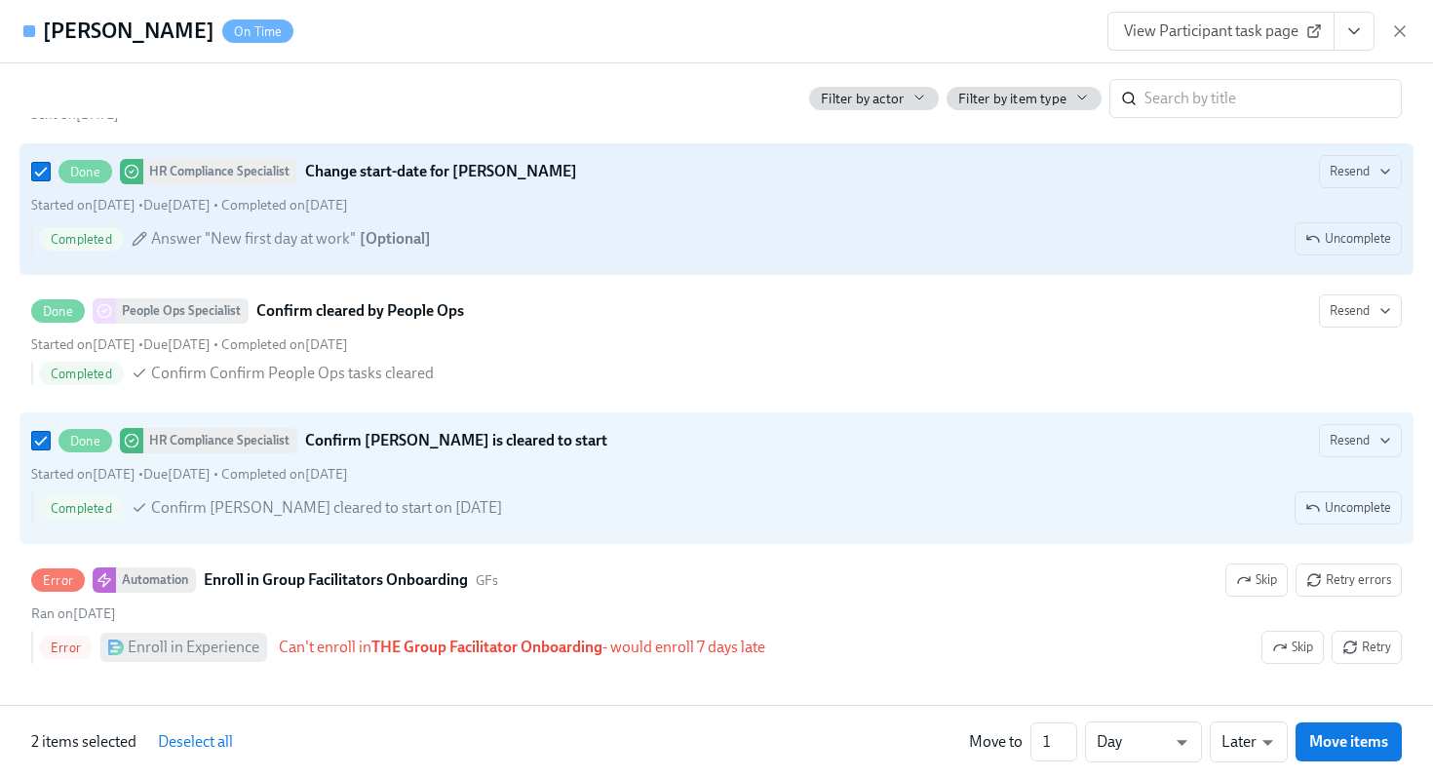
click at [737, 227] on div "Completed Answer "New first day at work" [ Optional ] Uncomplete" at bounding box center [720, 238] width 1363 height 33
click at [50, 180] on input "Done HR Compliance Specialist Change start-date for Madelyn Boerste Resend Star…" at bounding box center [41, 172] width 18 height 18
checkbox input "false"
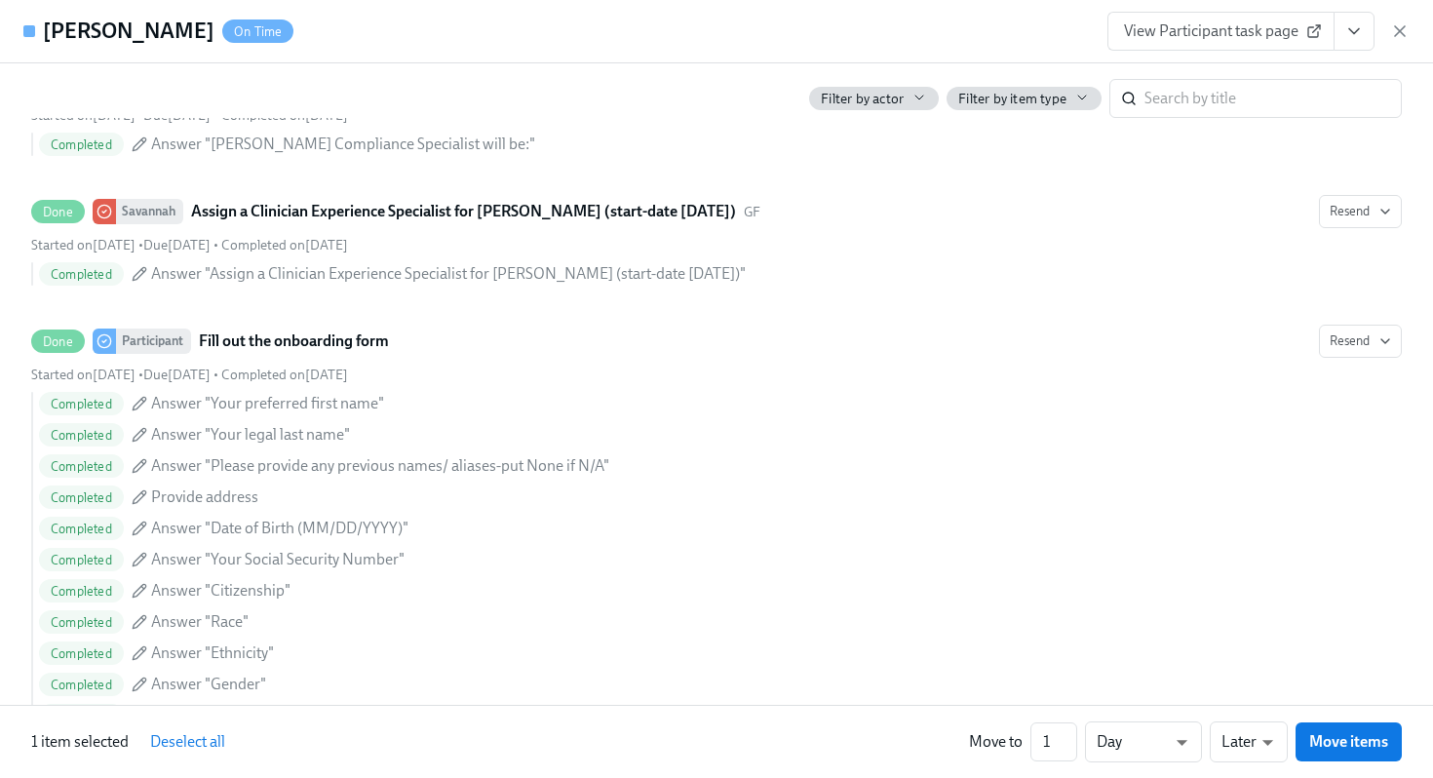
scroll to position [764, 0]
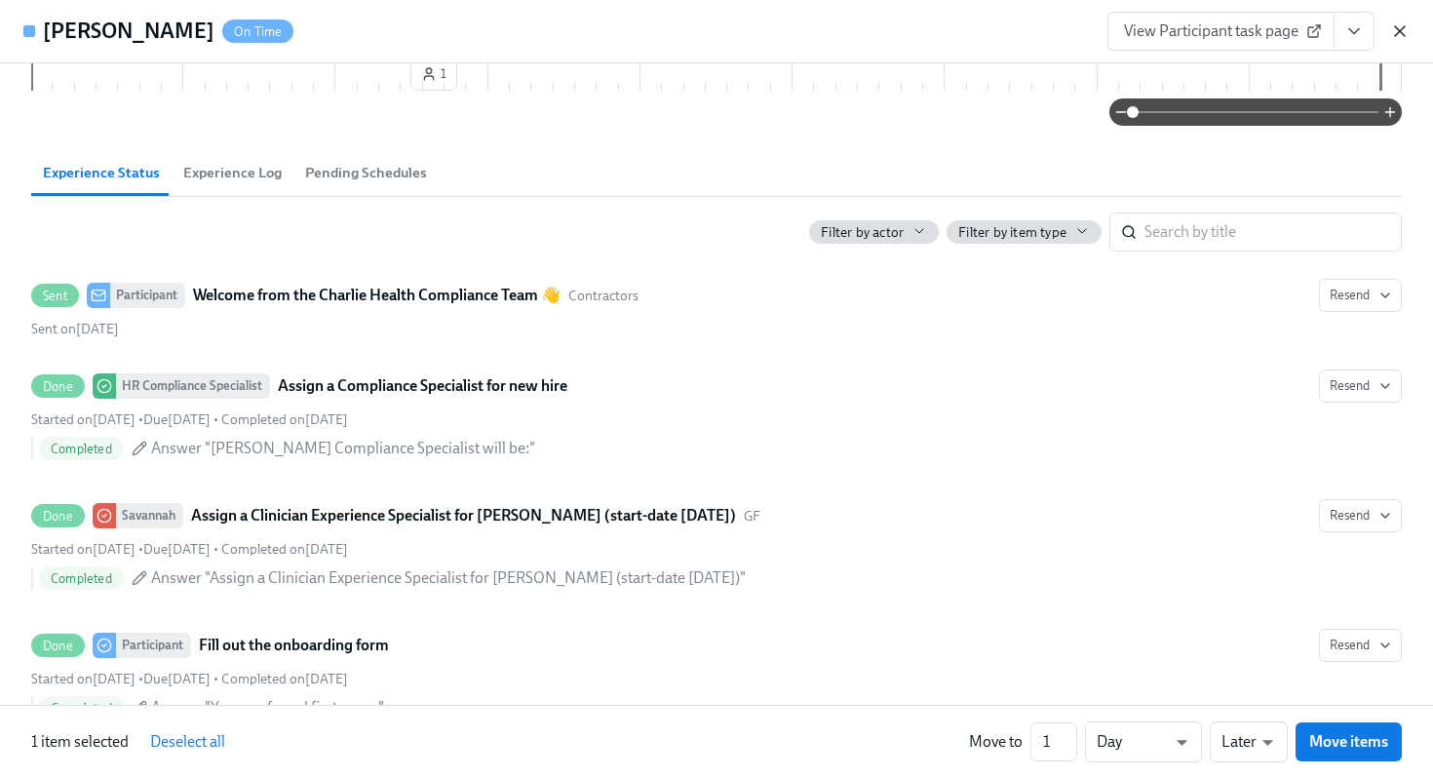
click at [1399, 36] on icon "button" at bounding box center [1400, 31] width 20 height 20
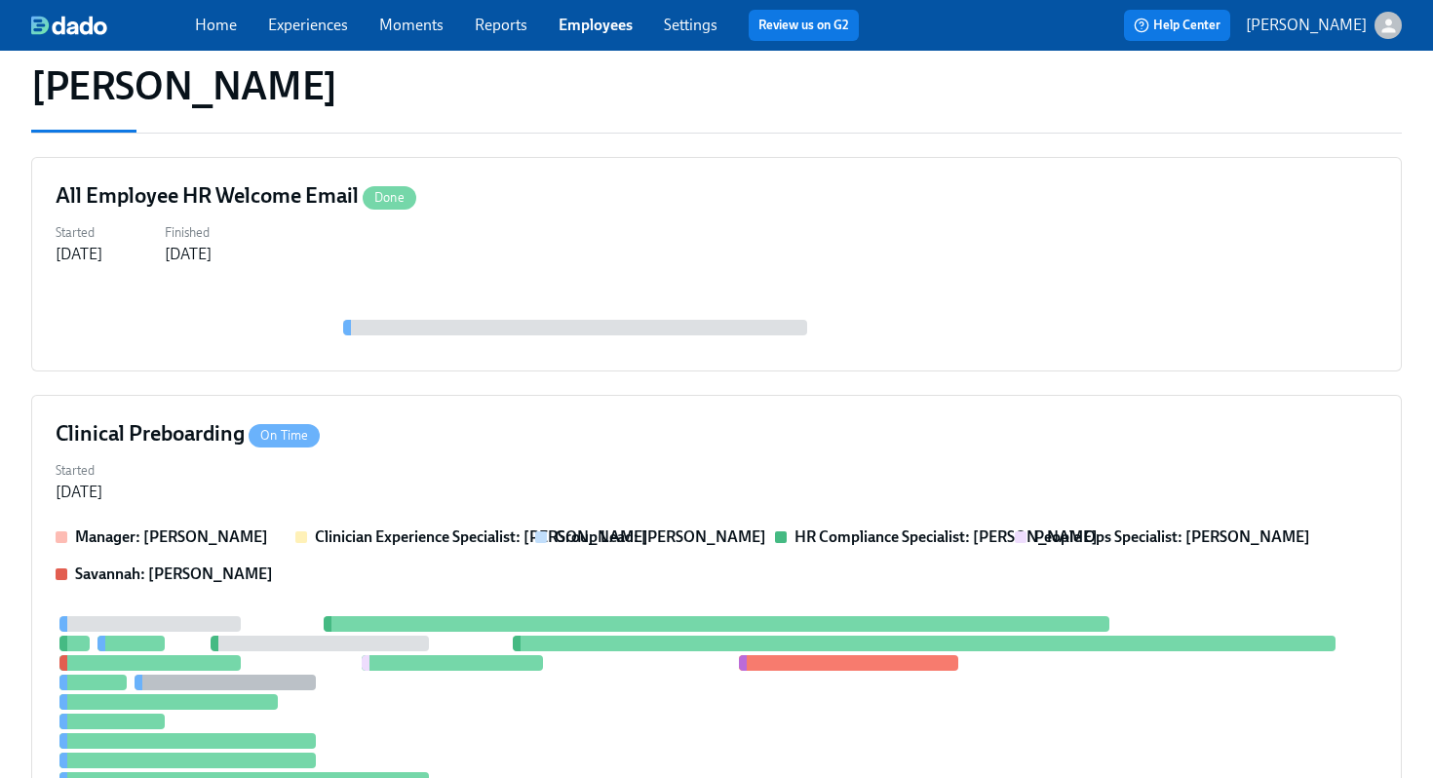
scroll to position [0, 0]
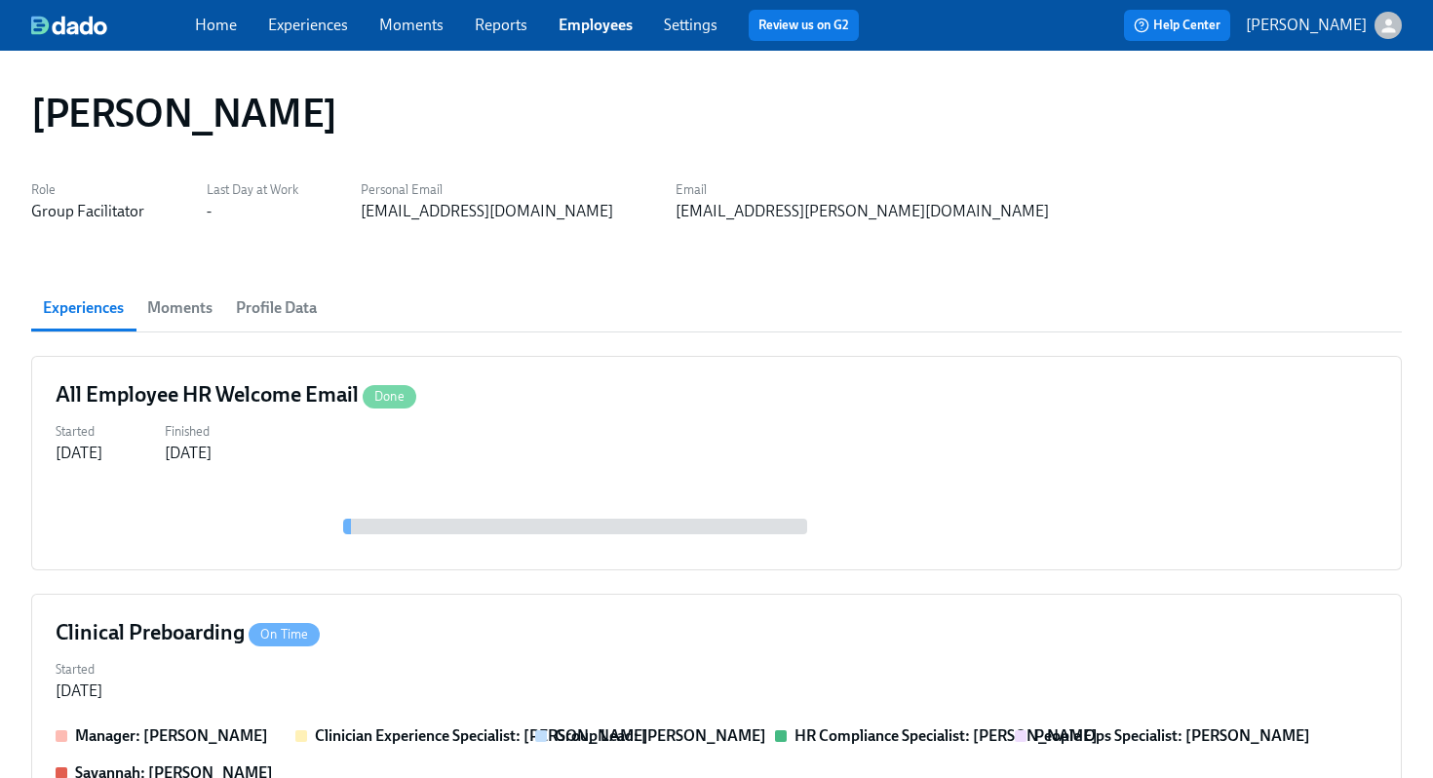
click at [764, 338] on section "Experiences Moments Profile Data All Employee HR Welcome Email Done Started Oct…" at bounding box center [716, 713] width 1371 height 857
click at [713, 335] on section "Experiences Moments Profile Data All Employee HR Welcome Email Done Started Oct…" at bounding box center [716, 713] width 1371 height 857
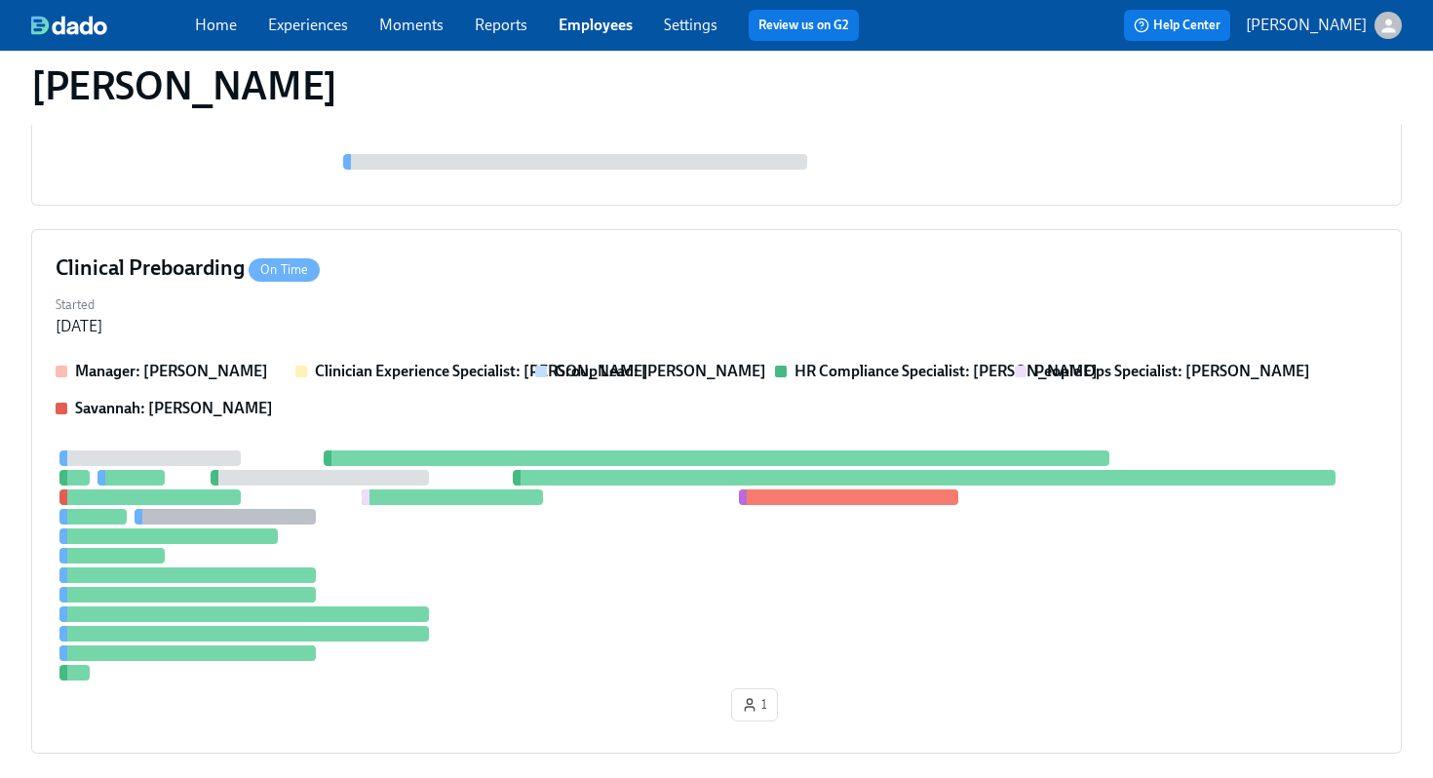
scroll to position [348, 0]
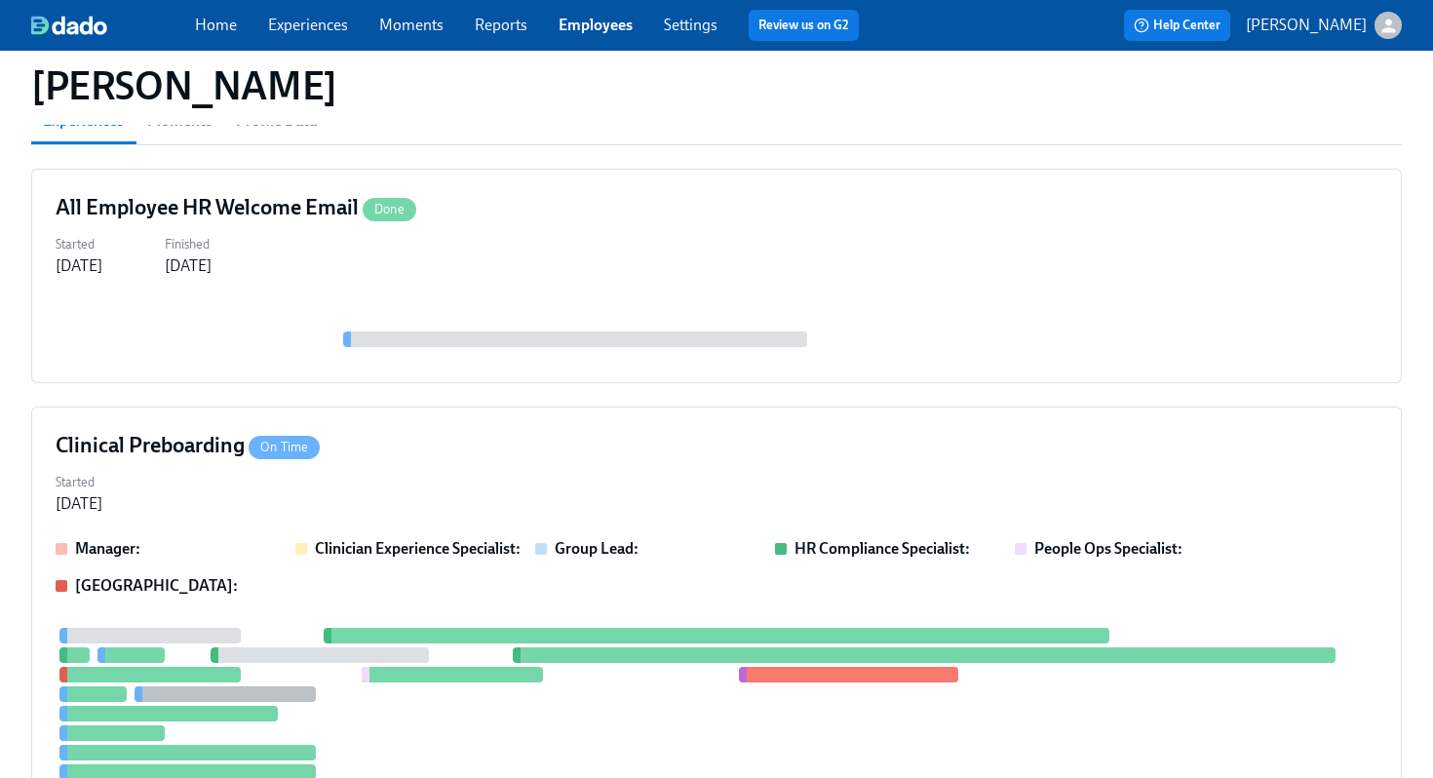
scroll to position [473, 0]
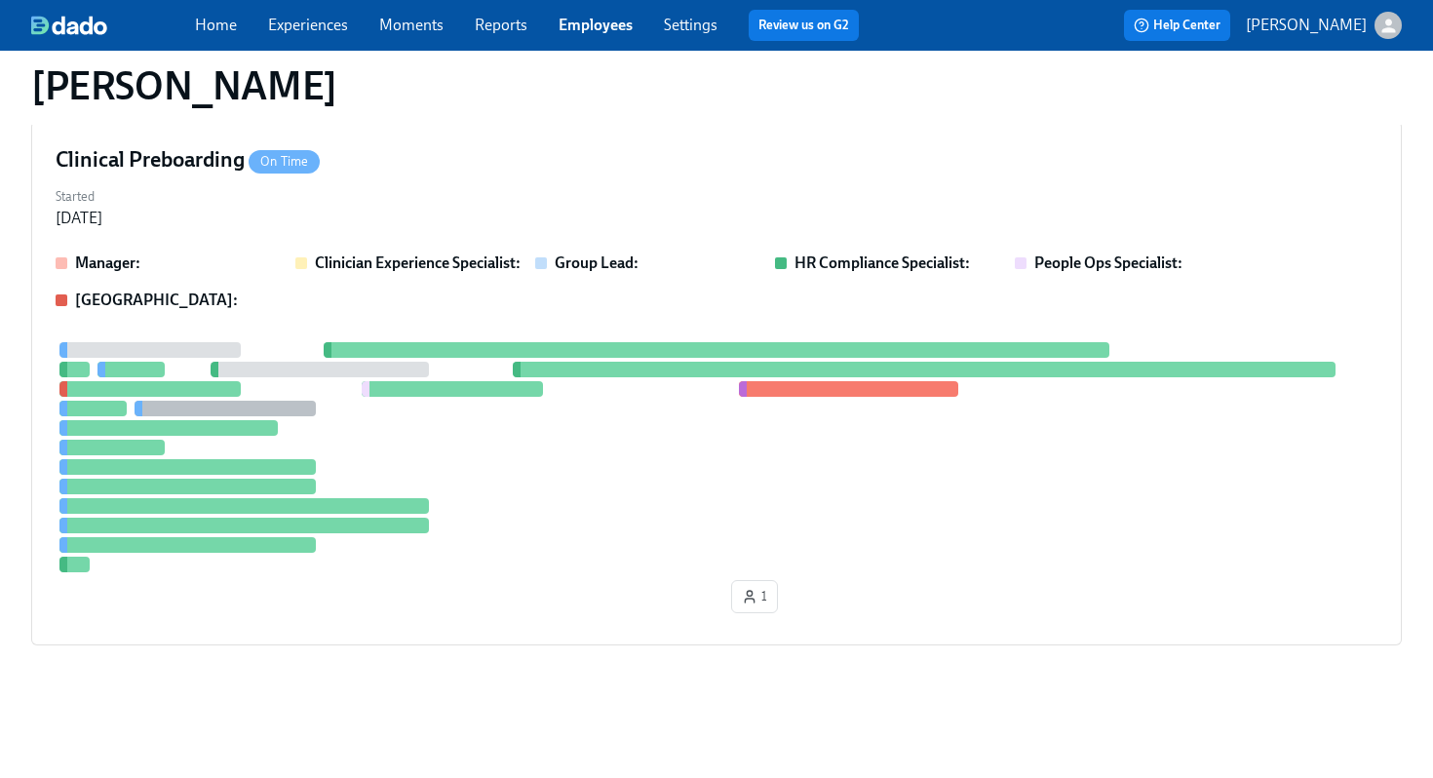
click at [726, 250] on div "Clinical Preboarding On Time Started Sep 18, 2025 Manager: Clinician Experience…" at bounding box center [716, 383] width 1371 height 525
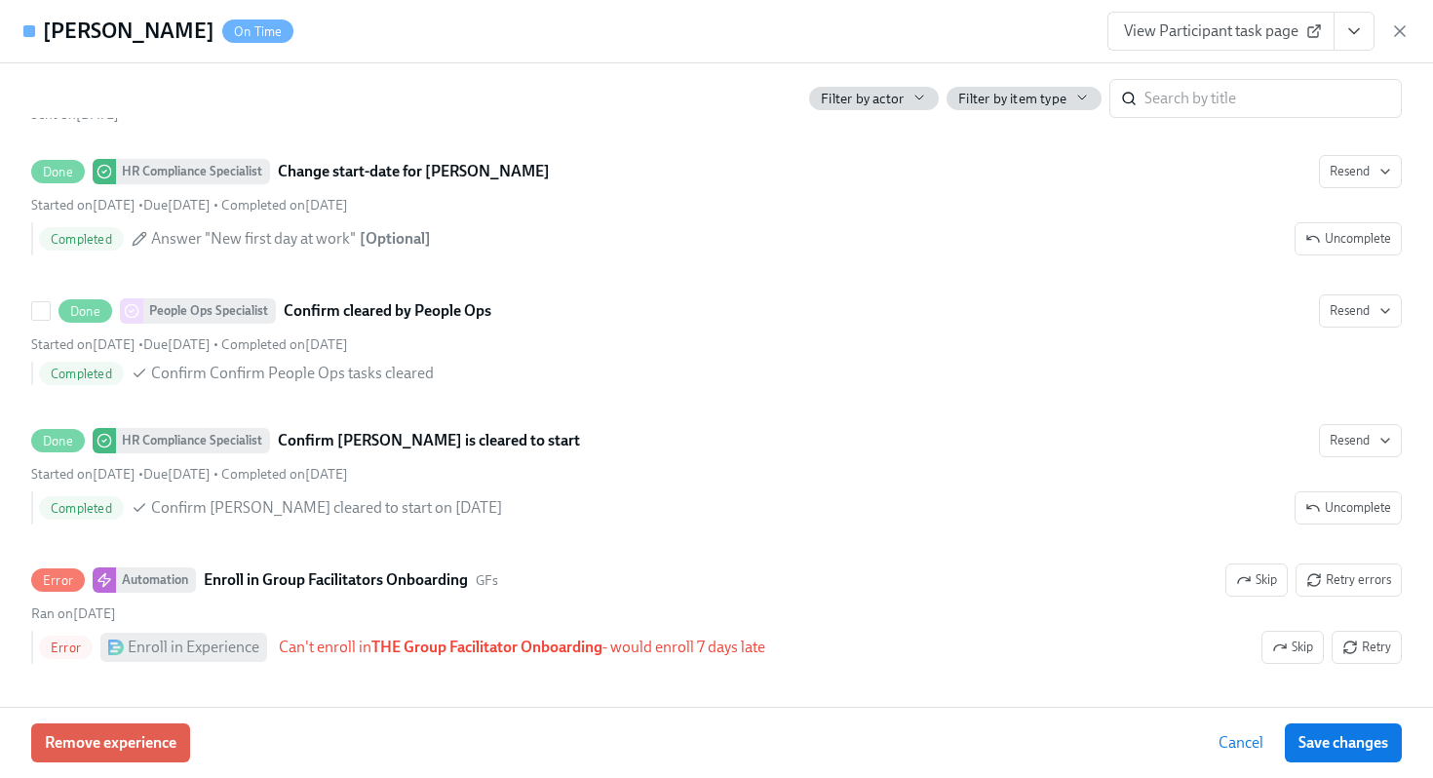
scroll to position [3655, 0]
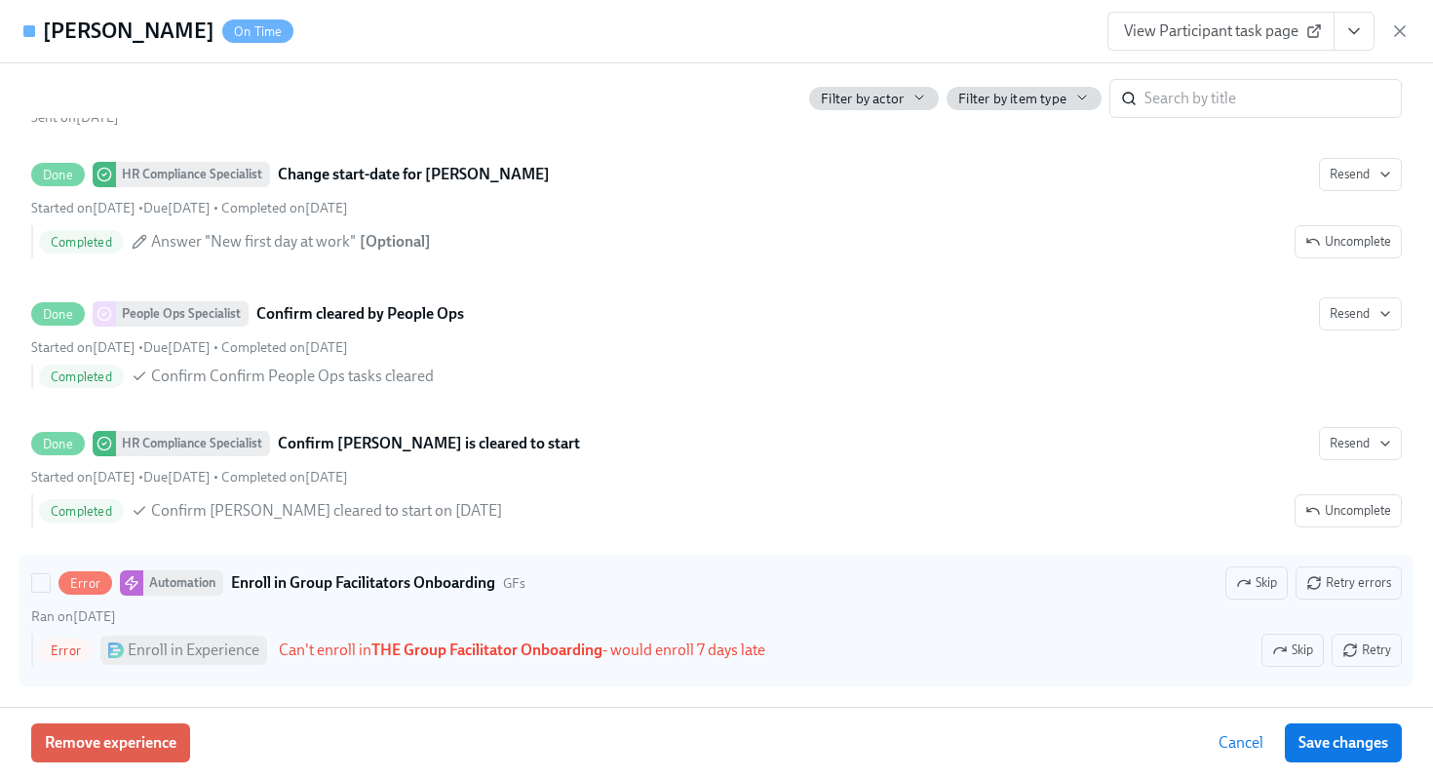
click at [254, 654] on div "Enroll in Experience" at bounding box center [194, 650] width 132 height 21
click at [50, 592] on input "Error Automation Enroll in Group Facilitators Onboarding GFs Skip Retry errors …" at bounding box center [41, 583] width 18 height 18
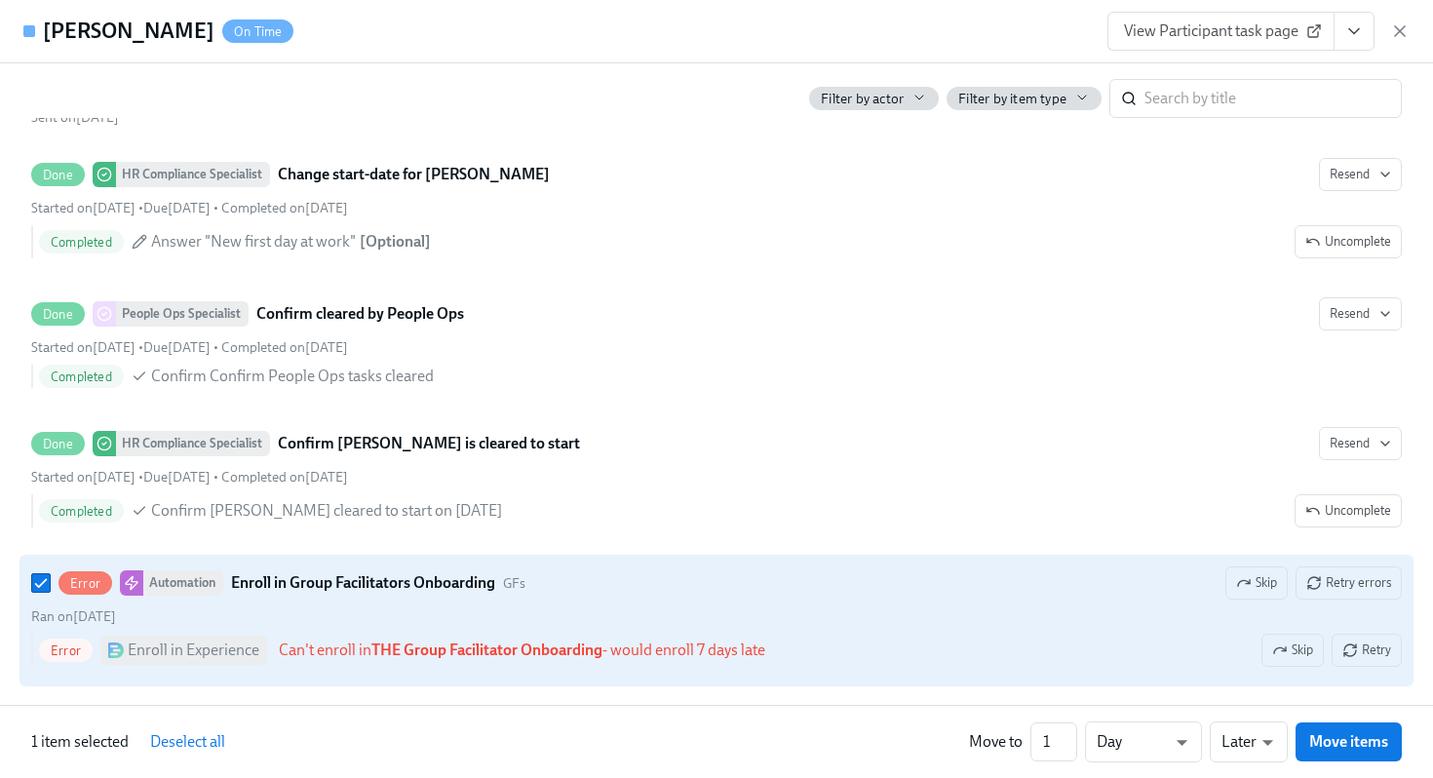
click at [254, 654] on div "Enroll in Experience" at bounding box center [194, 650] width 132 height 21
click at [50, 592] on input "Error Automation Enroll in Group Facilitators Onboarding GFs Skip Retry errors …" at bounding box center [41, 583] width 18 height 18
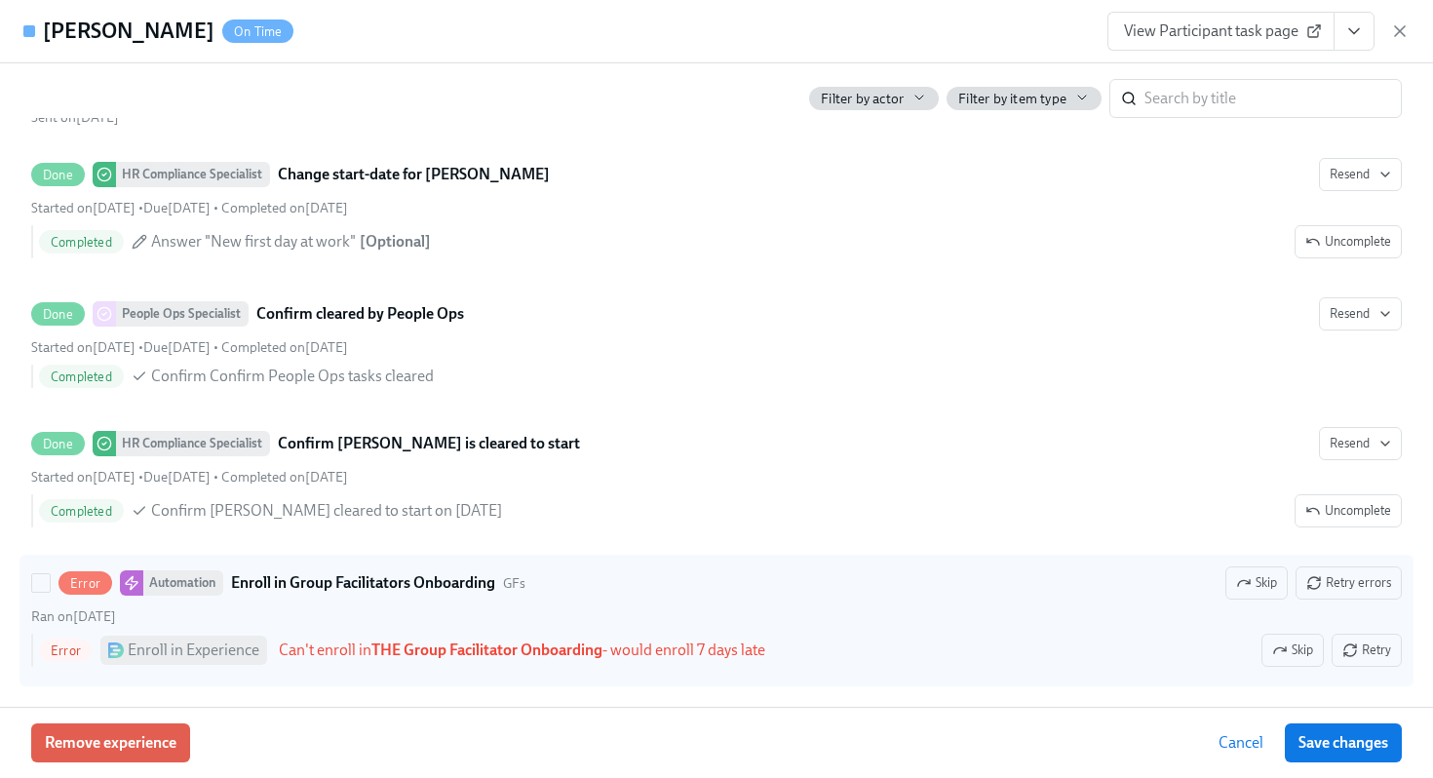
click at [254, 654] on div "Enroll in Experience" at bounding box center [194, 650] width 132 height 21
click at [50, 592] on input "Error Automation Enroll in Group Facilitators Onboarding GFs Skip Retry errors …" at bounding box center [41, 583] width 18 height 18
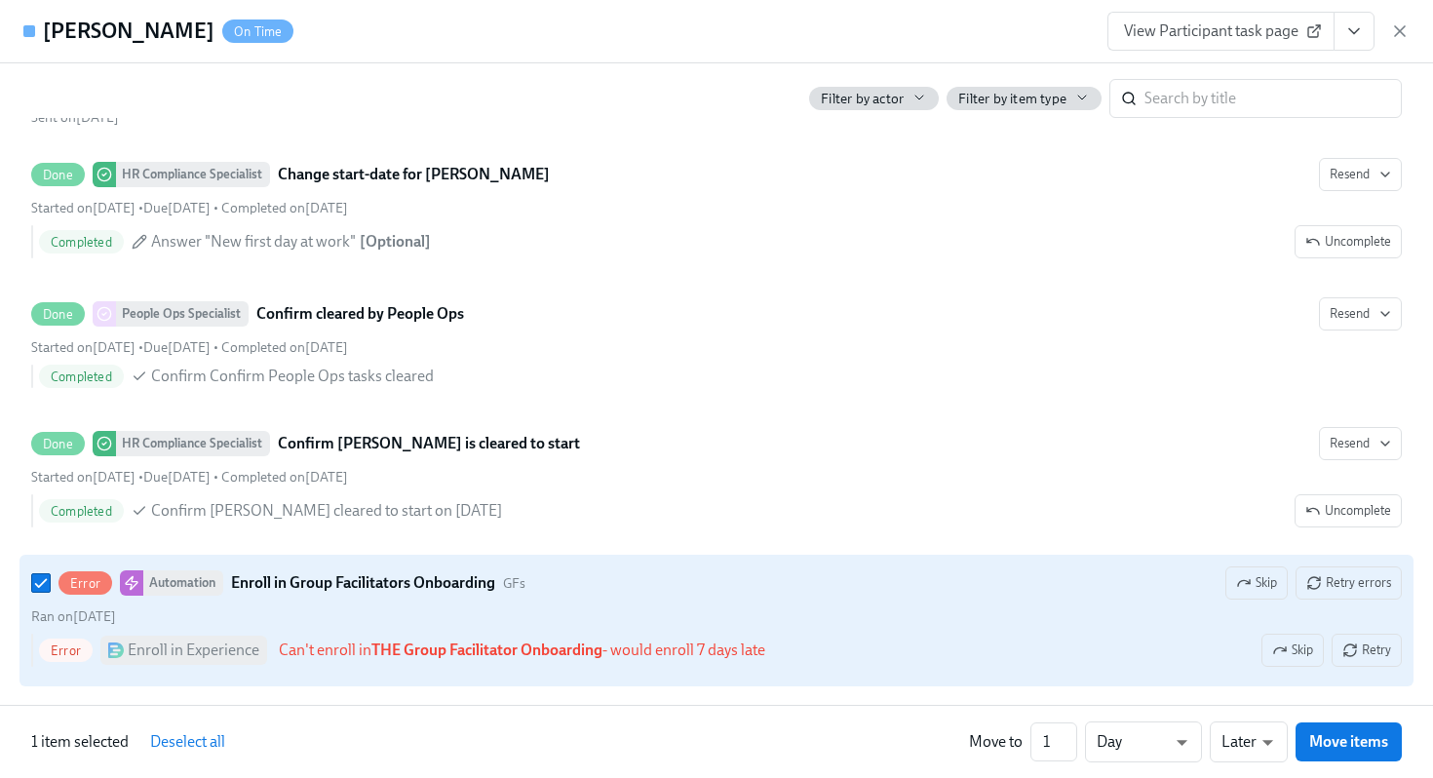
click at [254, 654] on div "Enroll in Experience" at bounding box center [194, 650] width 132 height 21
click at [50, 592] on input "Error Automation Enroll in Group Facilitators Onboarding GFs Skip Retry errors …" at bounding box center [41, 583] width 18 height 18
checkbox input "false"
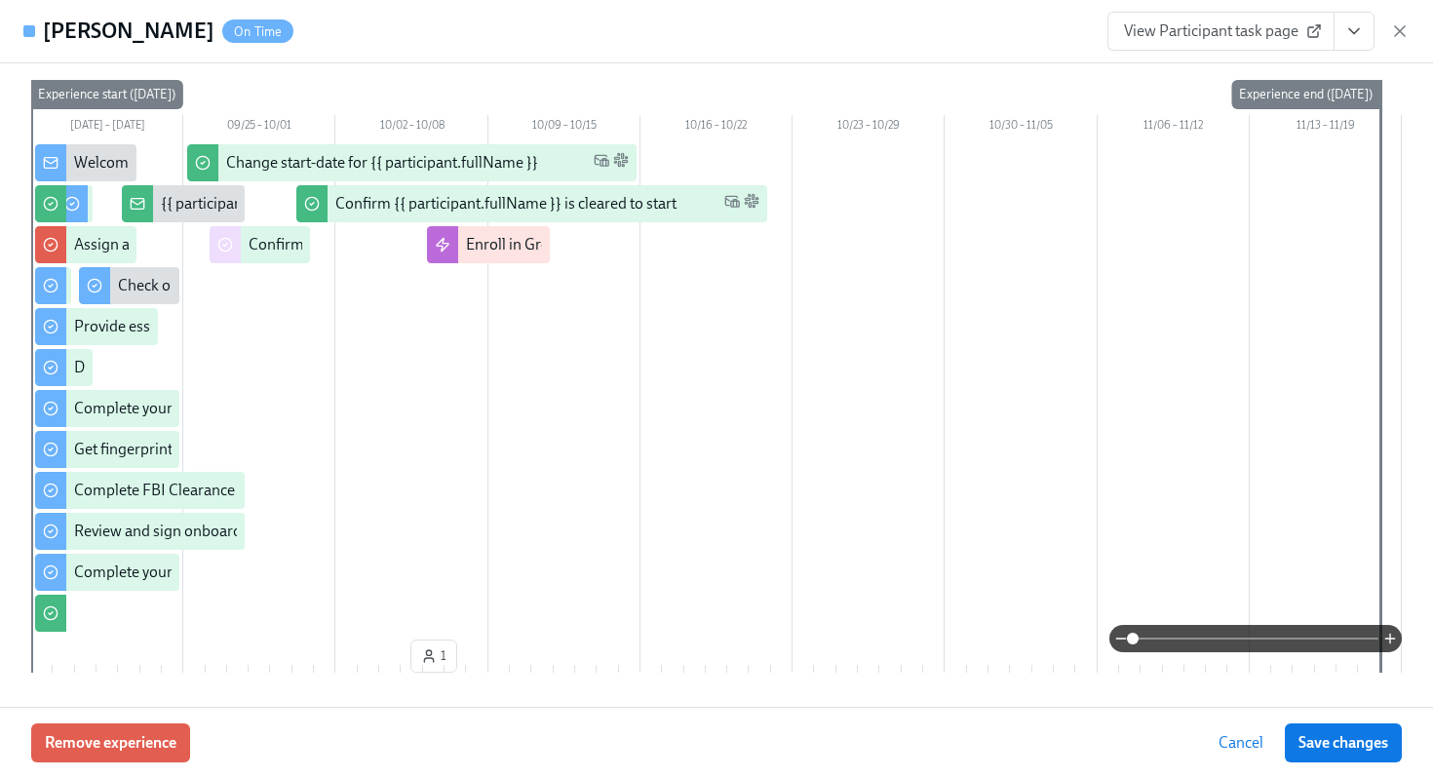
scroll to position [0, 0]
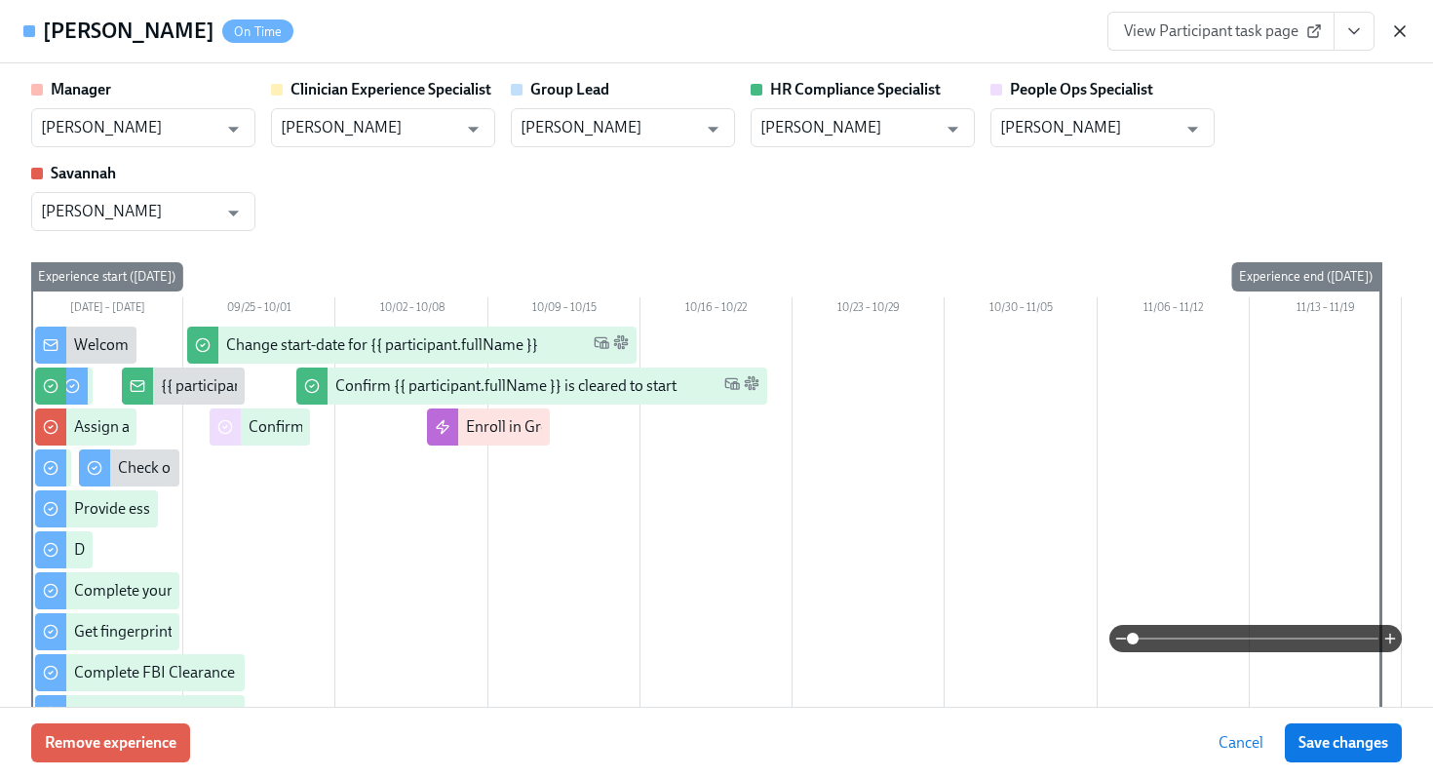
click at [1405, 26] on icon "button" at bounding box center [1400, 31] width 10 height 10
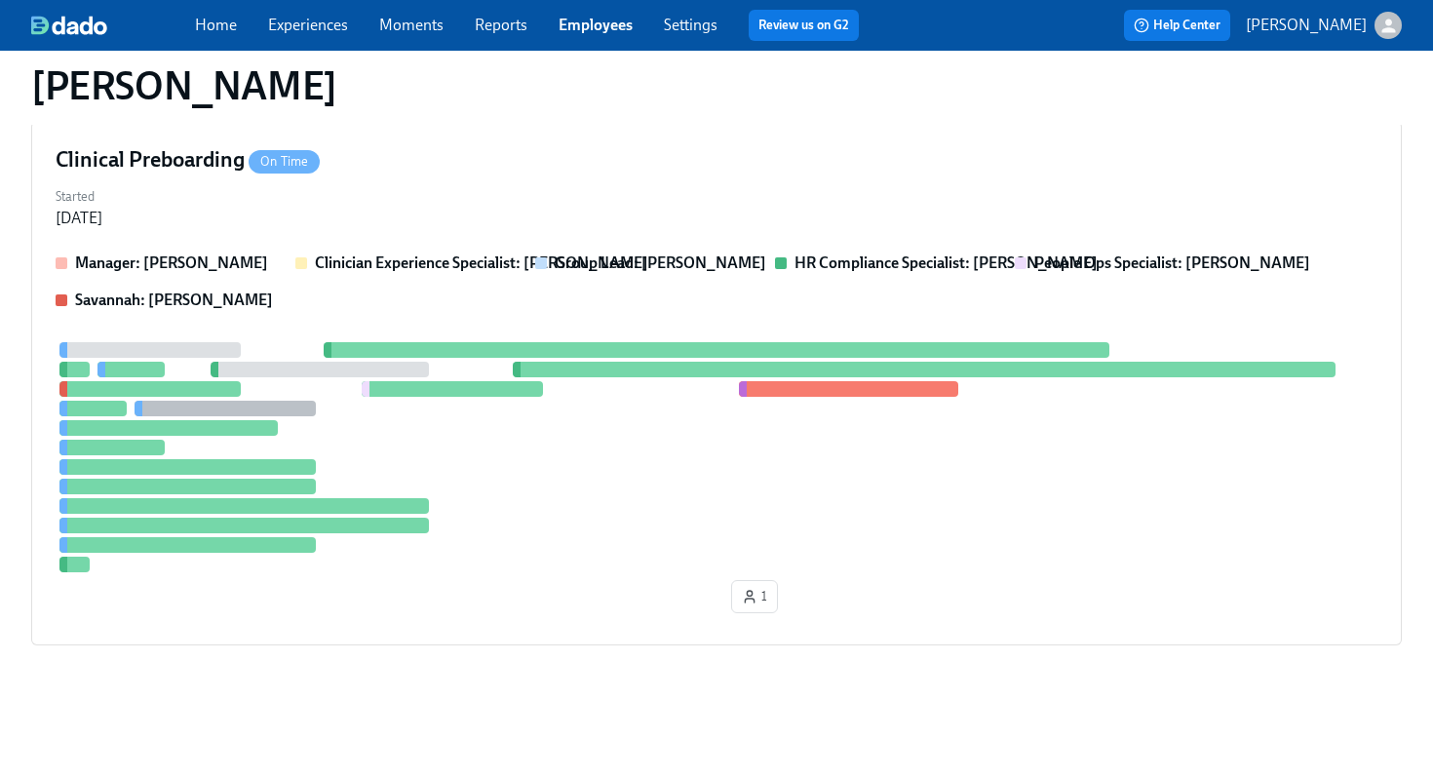
click at [712, 119] on div "[PERSON_NAME]" at bounding box center [717, 86] width 1402 height 78
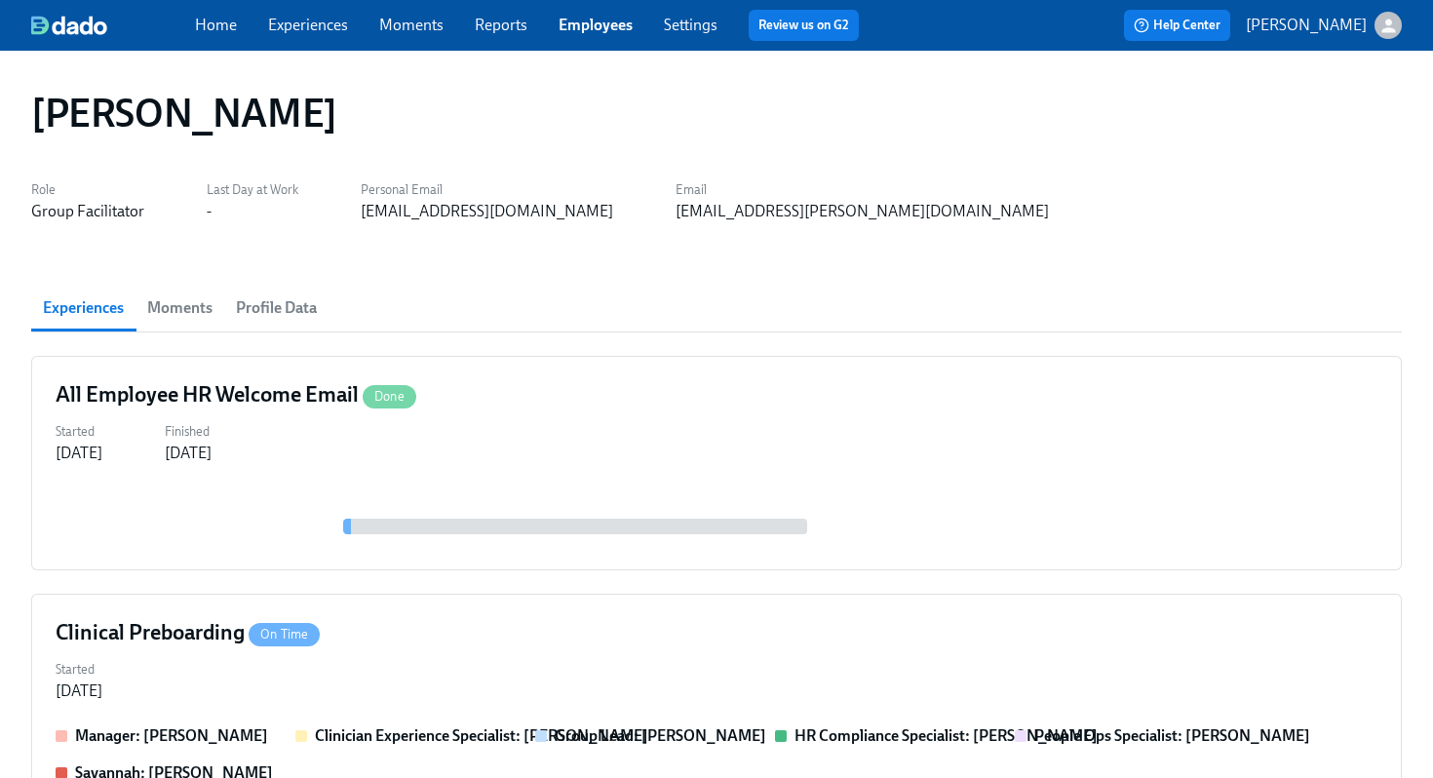
click at [757, 339] on section "Experiences Moments Profile Data All Employee HR Welcome Email Done Started Oct…" at bounding box center [716, 713] width 1371 height 857
click at [599, 33] on link "Employees" at bounding box center [596, 25] width 74 height 19
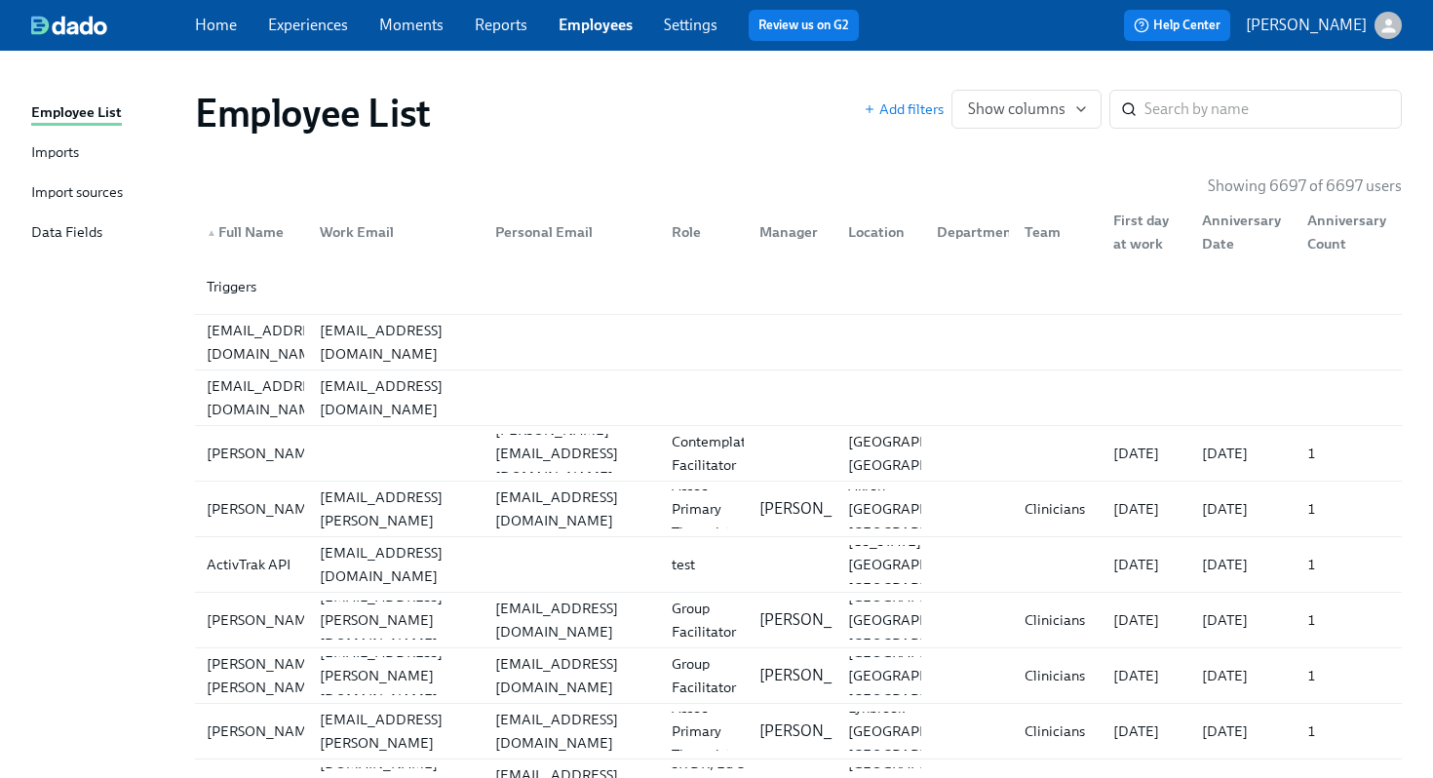
click at [292, 28] on link "Experiences" at bounding box center [308, 25] width 80 height 19
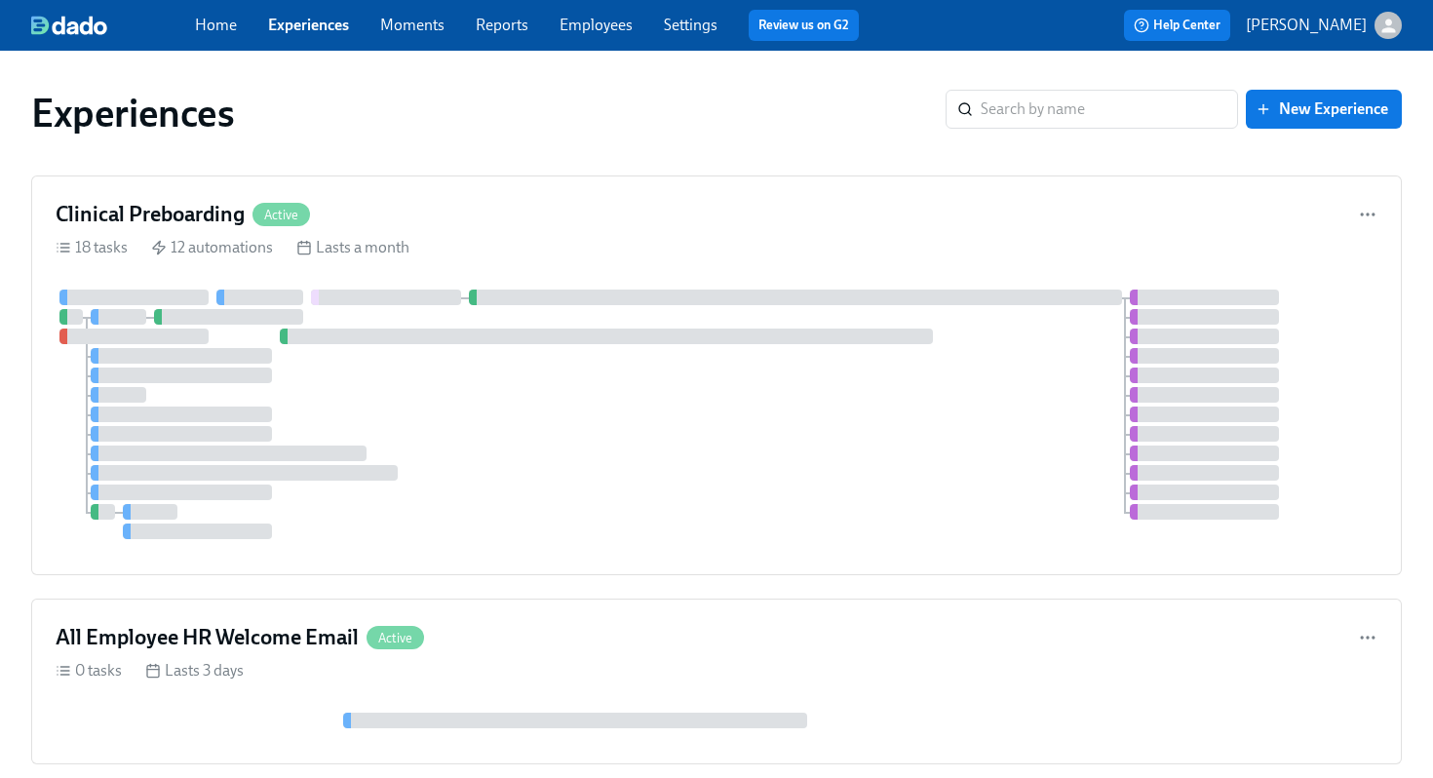
click at [224, 17] on link "Home" at bounding box center [216, 25] width 42 height 19
